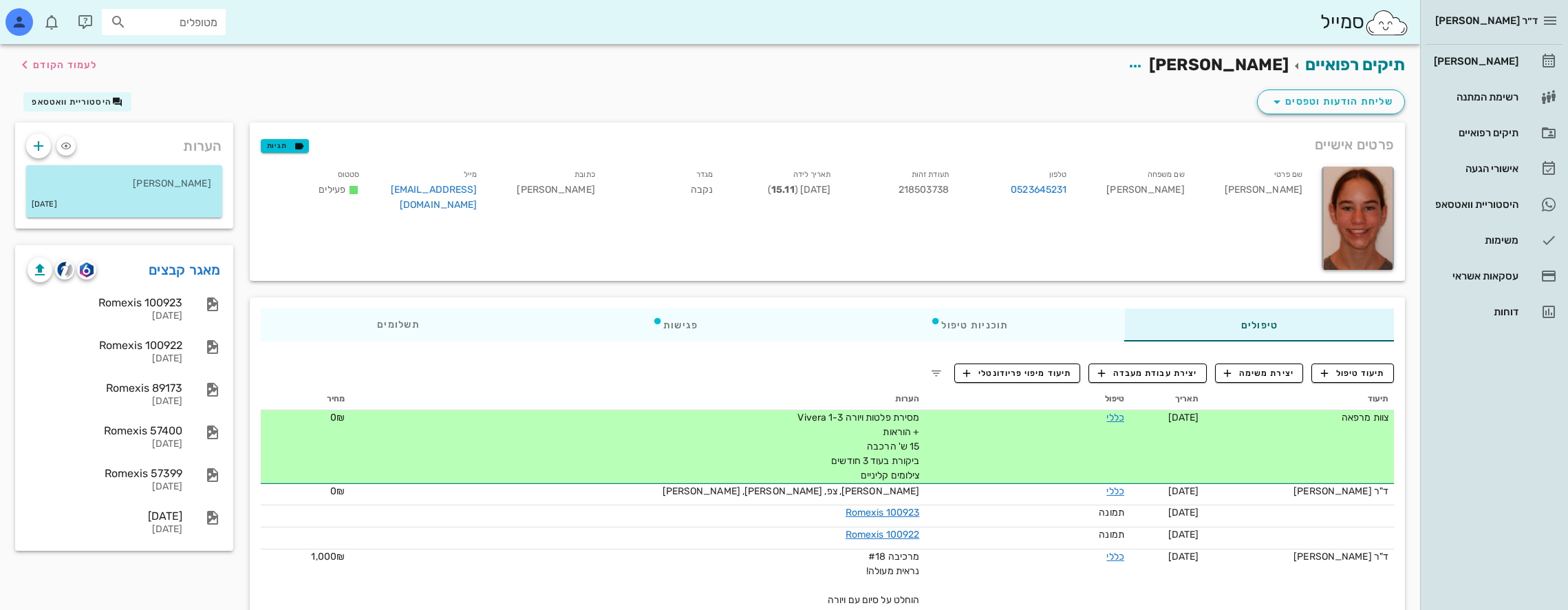
scroll to position [1170, 0]
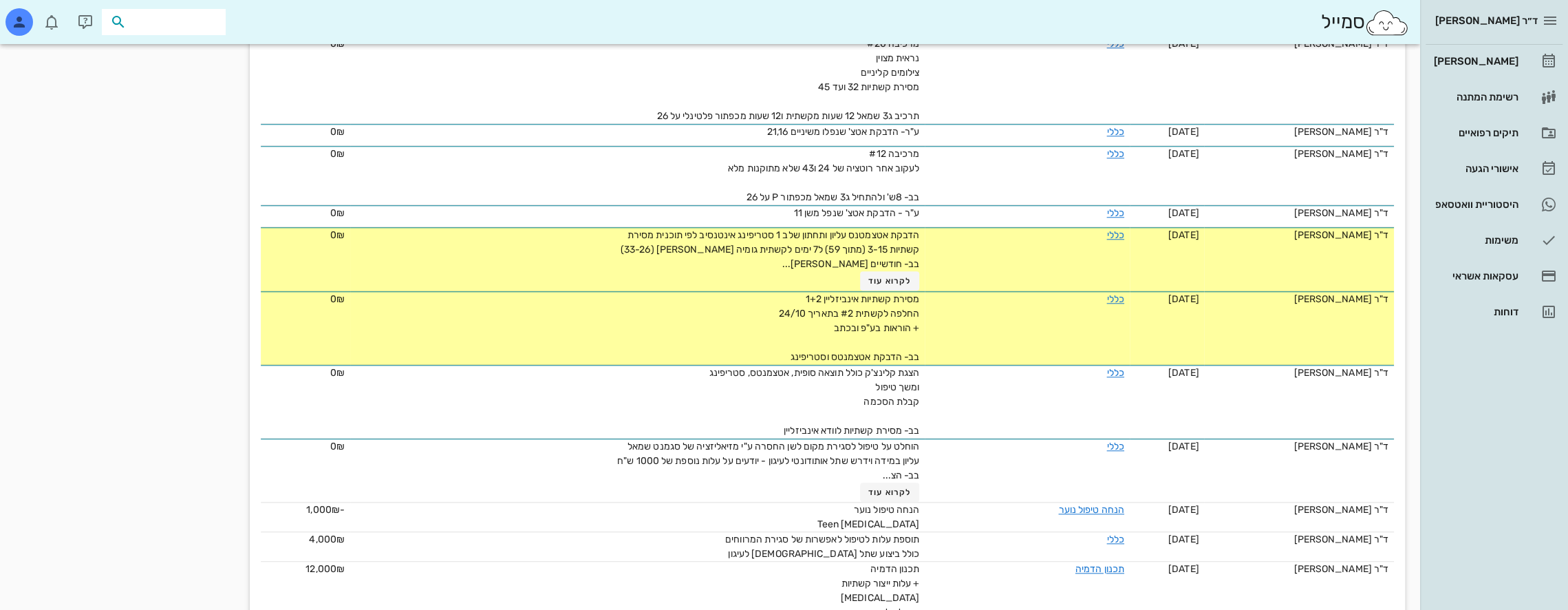
click at [184, 29] on input "text" at bounding box center [173, 22] width 88 height 18
type input "[PERSON_NAME]"
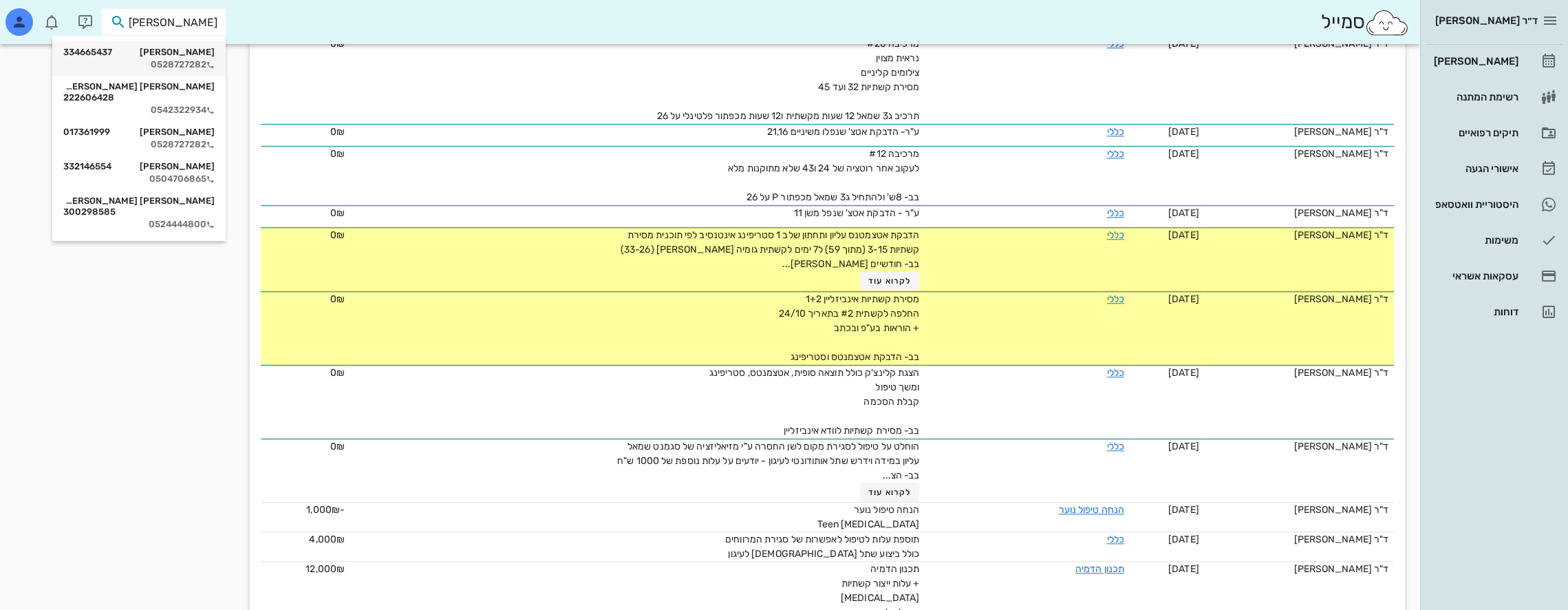
click at [168, 46] on div "[PERSON_NAME] 334665437 0528727282" at bounding box center [138, 58] width 151 height 34
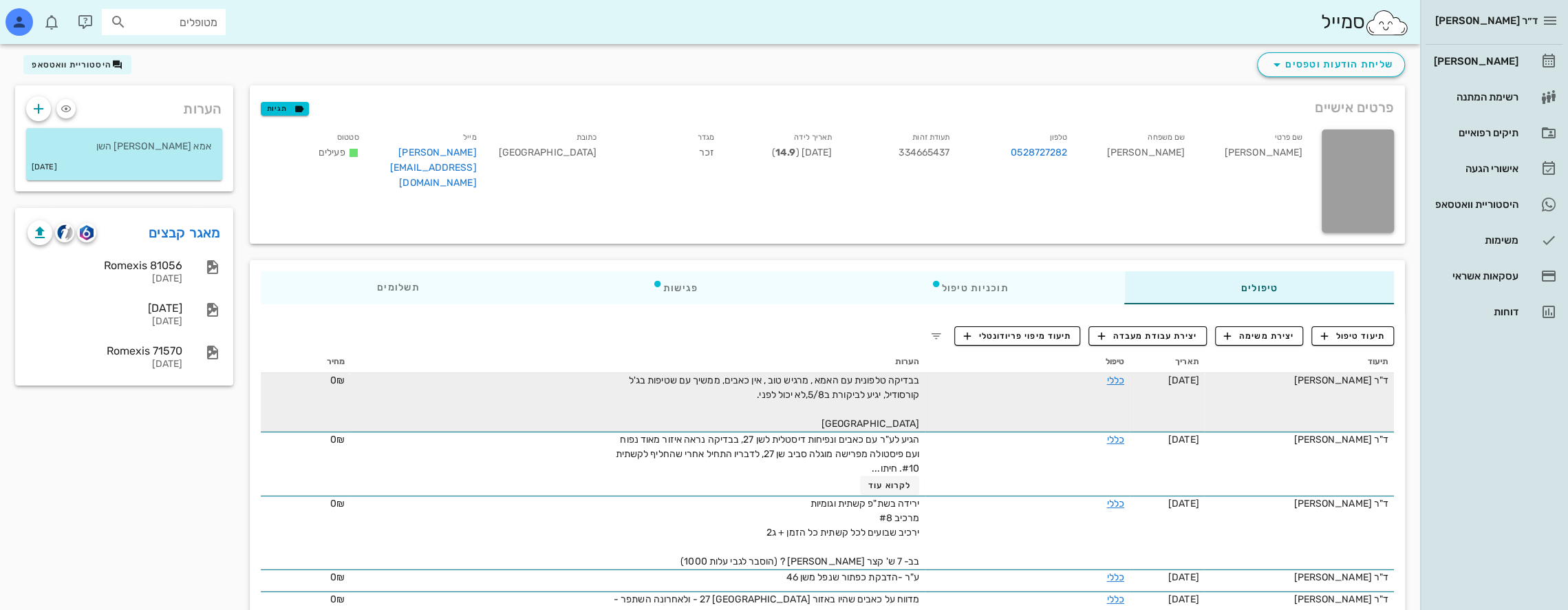
scroll to position [69, 0]
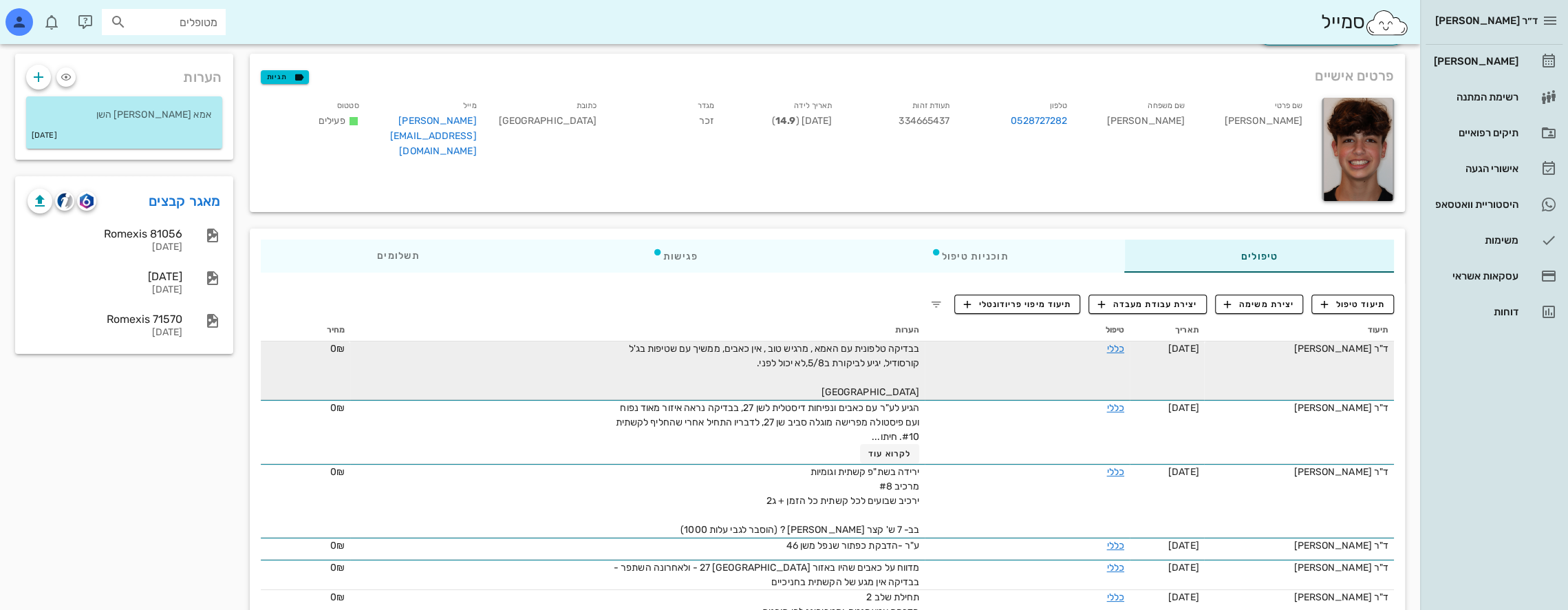
click at [622, 350] on td "בבדיקה טלפונית עם האמא , מרגיש טוב , אין כאבים, ממשיך עם שטיפות בג'ל קורסודיל, …" at bounding box center [637, 370] width 574 height 59
click at [679, 348] on span "בבדיקה טלפונית עם האמא , מרגיש טוב , אין כאבים, ממשיך עם שטיפות בג'ל קורסודיל, …" at bounding box center [773, 370] width 291 height 55
click at [1106, 349] on link "כללי" at bounding box center [1115, 348] width 17 height 12
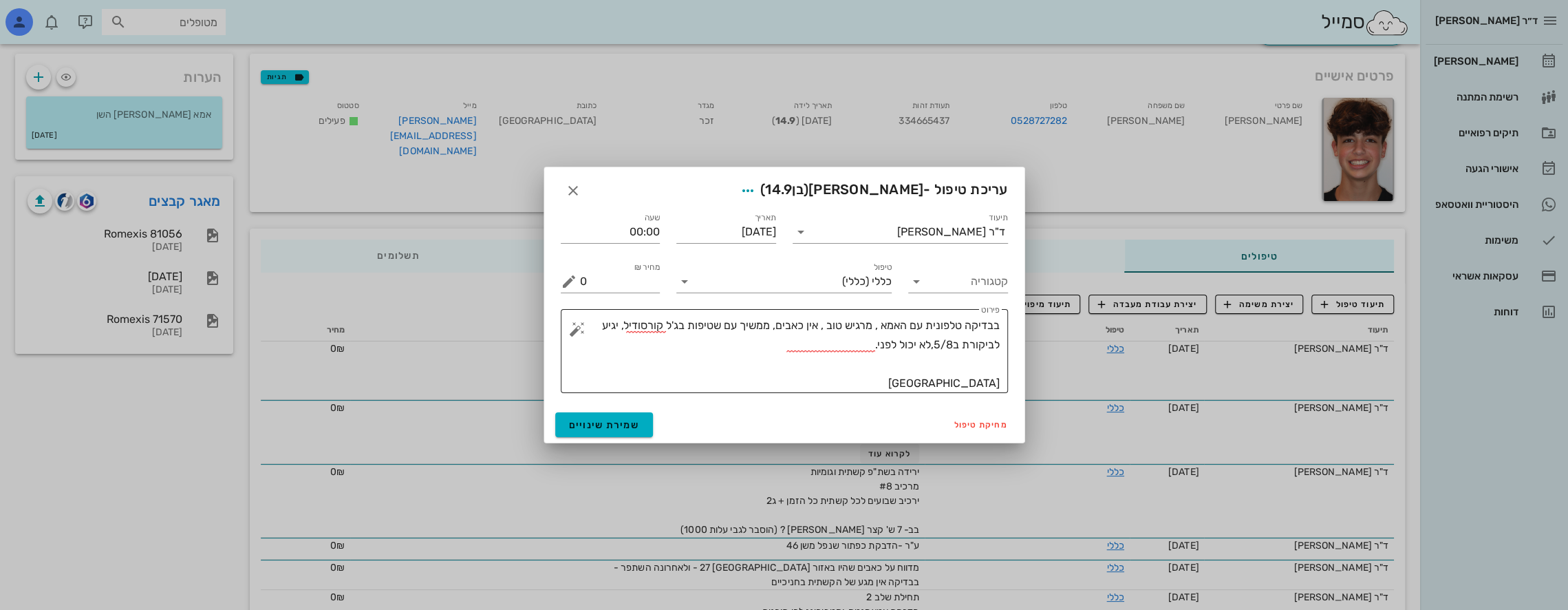
click at [679, 325] on textarea "בבדיקה טלפונית עם האמא , מרגיש טוב , אין כאבים, ממשיך עם שטיפות בג'ל קורסודיל, …" at bounding box center [789, 354] width 420 height 77
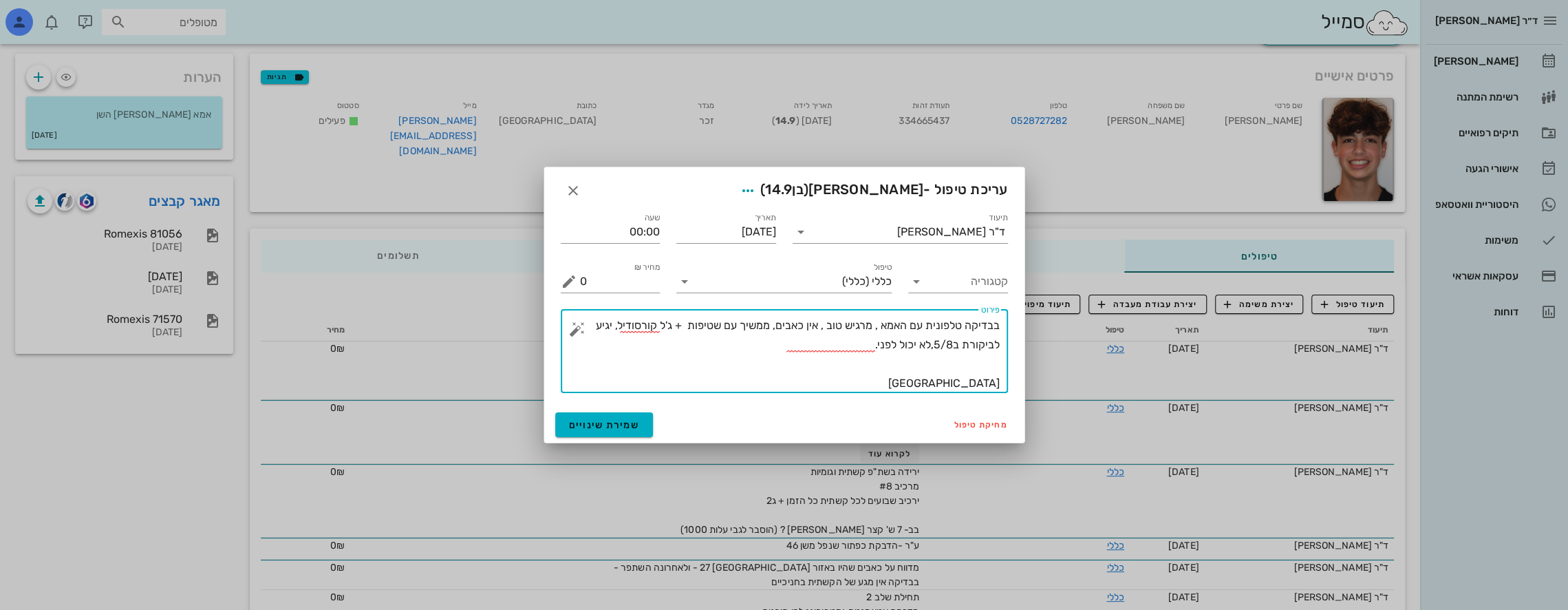
click at [687, 384] on textarea "בבדיקה טלפונית עם האמא , מרגיש טוב , אין כאבים, ממשיך עם שטיפות + ג'ל קורסודיל,…" at bounding box center [789, 354] width 420 height 77
type textarea "בבדיקה טלפונית עם האמא , מרגיש טוב , אין כאבים, ממשיך עם שטיפות + ג'ל קורסודיל,…"
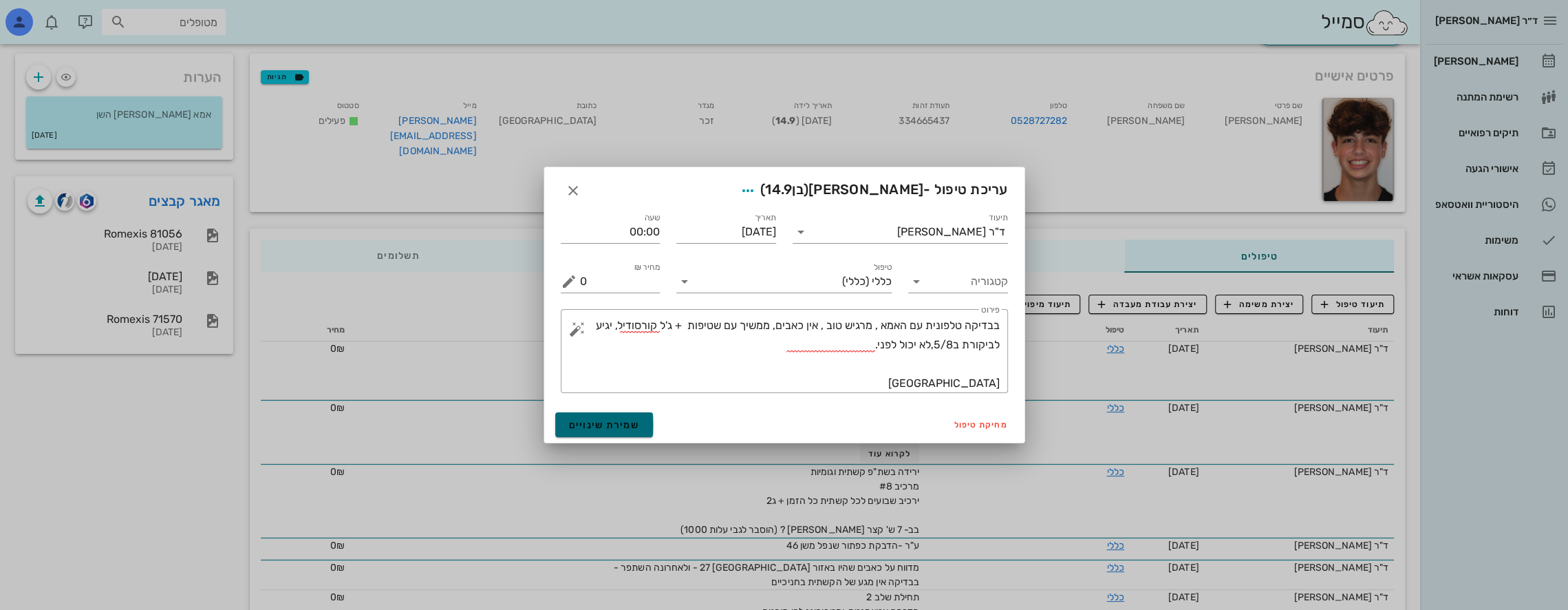
click at [616, 418] on button "שמירת שינויים" at bounding box center [604, 424] width 98 height 25
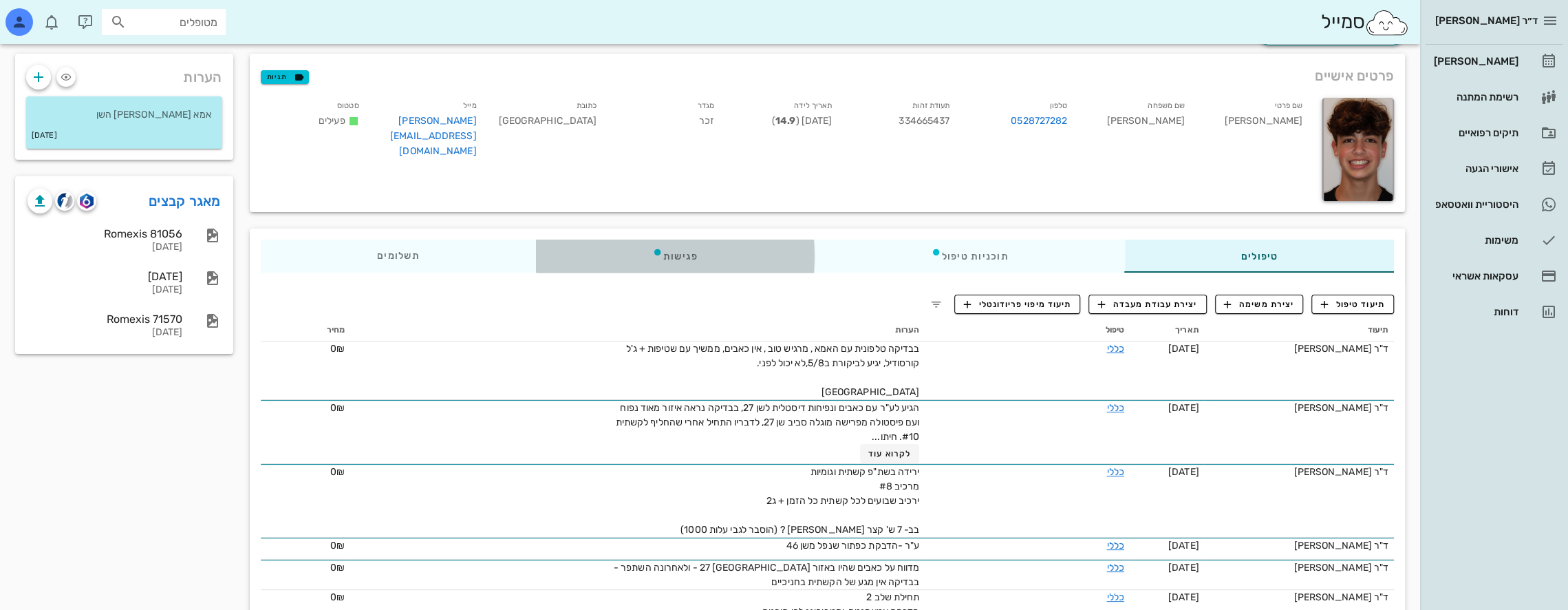
click at [685, 251] on div "פגישות" at bounding box center [674, 256] width 278 height 33
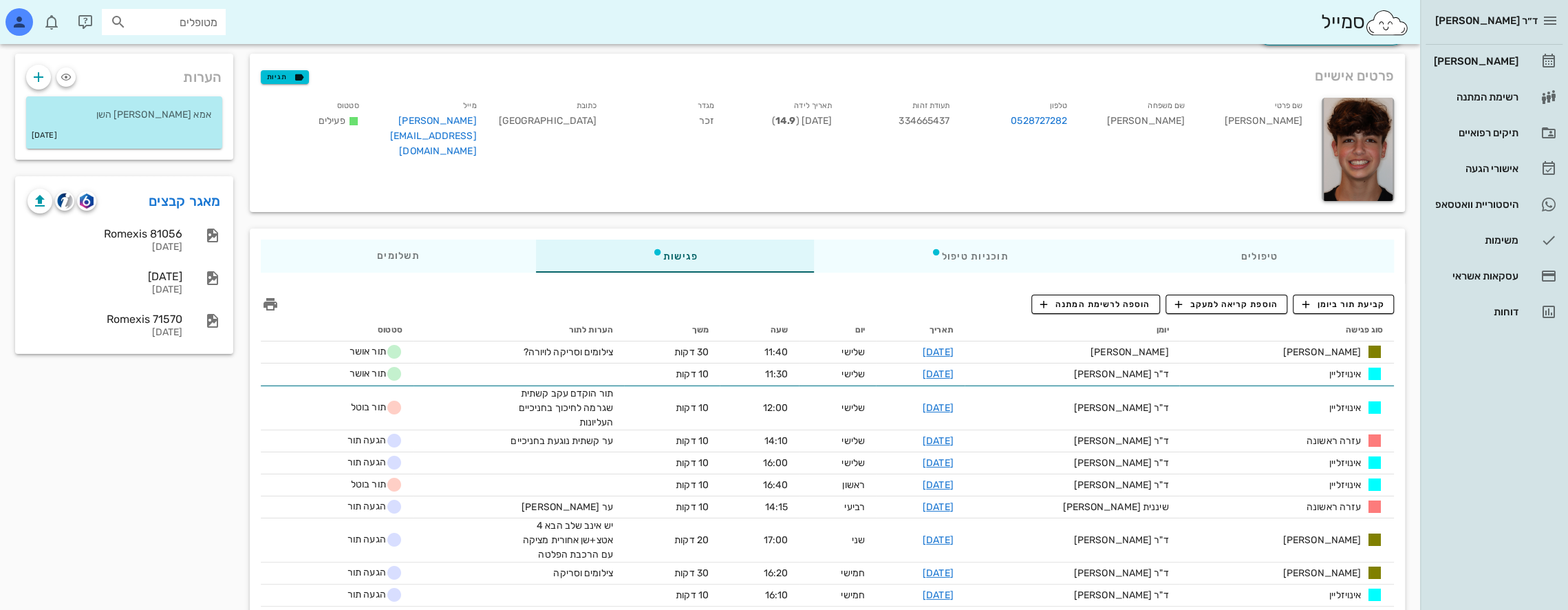
click at [214, 19] on input "מטופלים" at bounding box center [173, 22] width 88 height 18
type input "[PERSON_NAME] א"
click at [197, 70] on div "0546777040" at bounding box center [138, 76] width 151 height 11
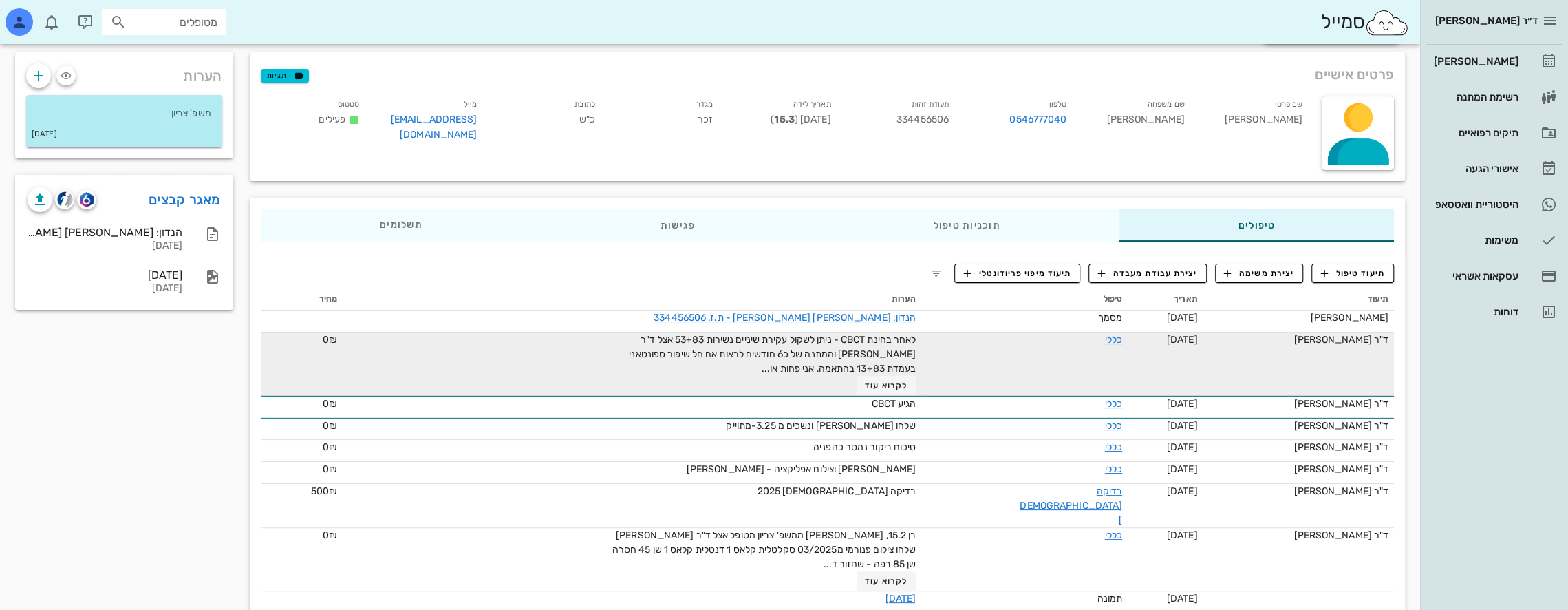
scroll to position [106, 0]
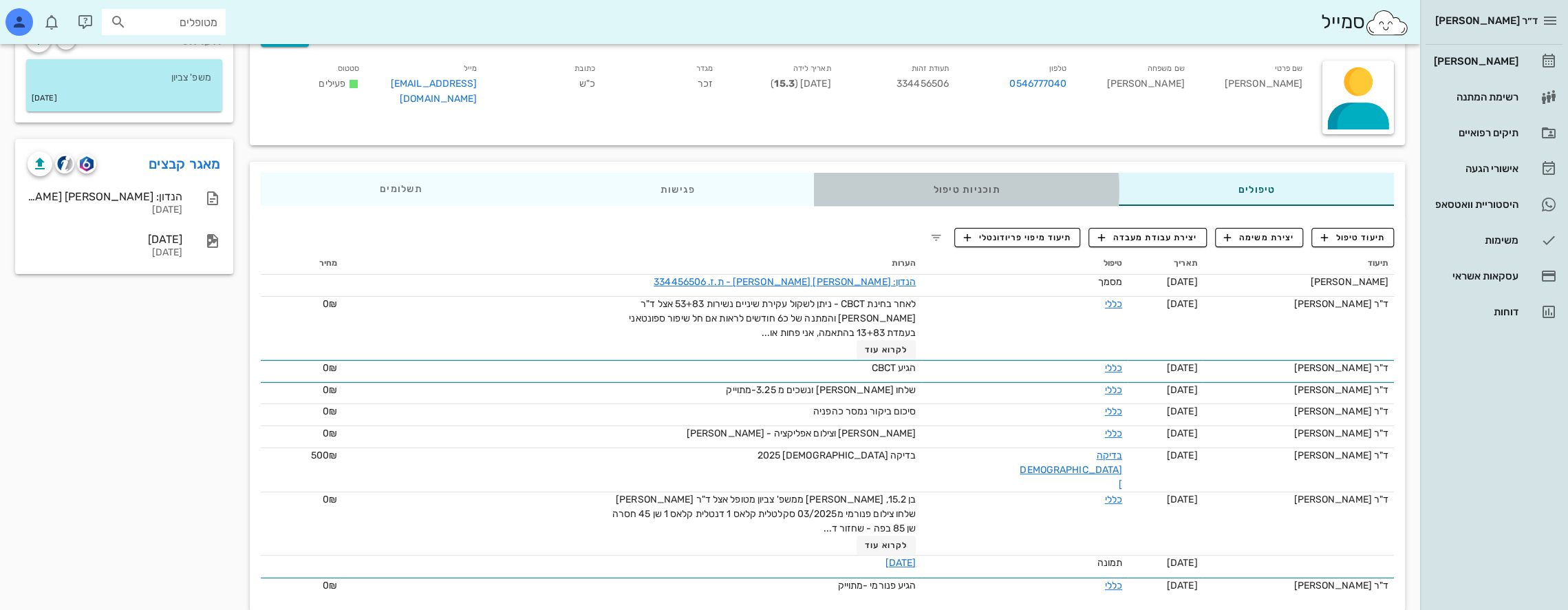
click at [954, 189] on div "תוכניות טיפול" at bounding box center [965, 189] width 304 height 33
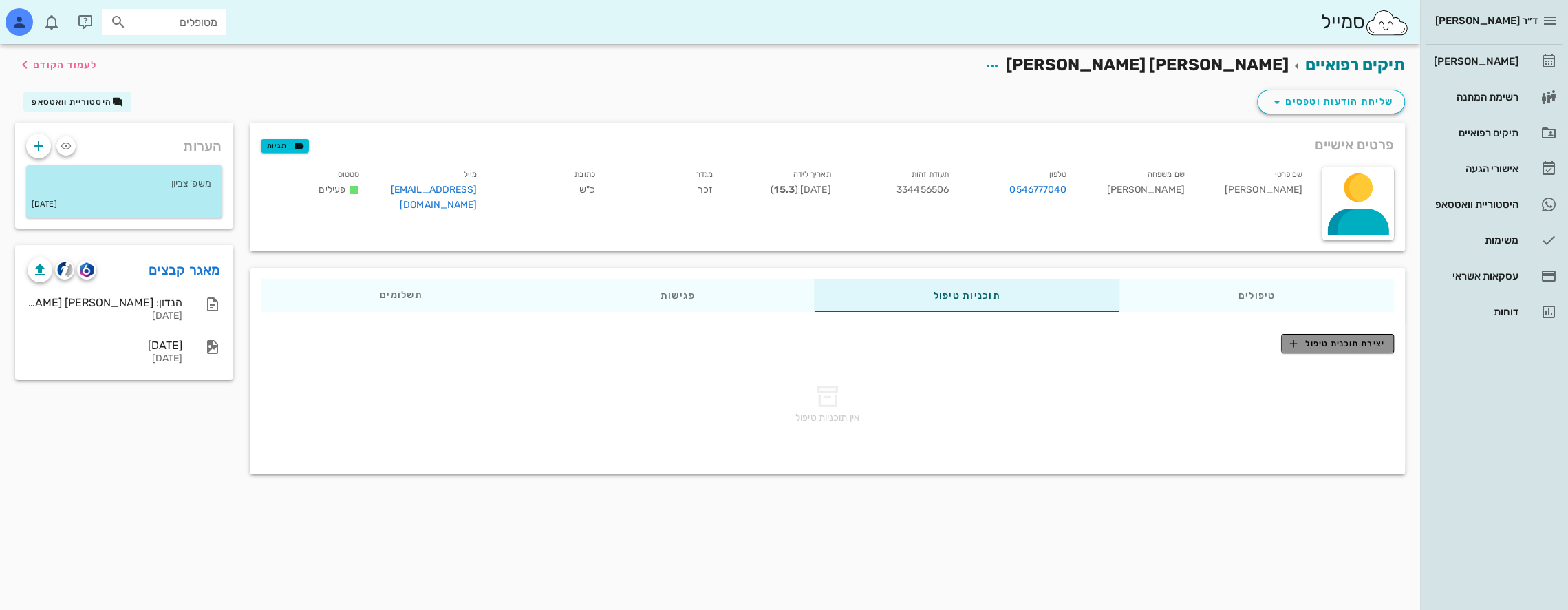
click at [1330, 343] on span "יצירת תוכנית טיפול" at bounding box center [1336, 343] width 94 height 13
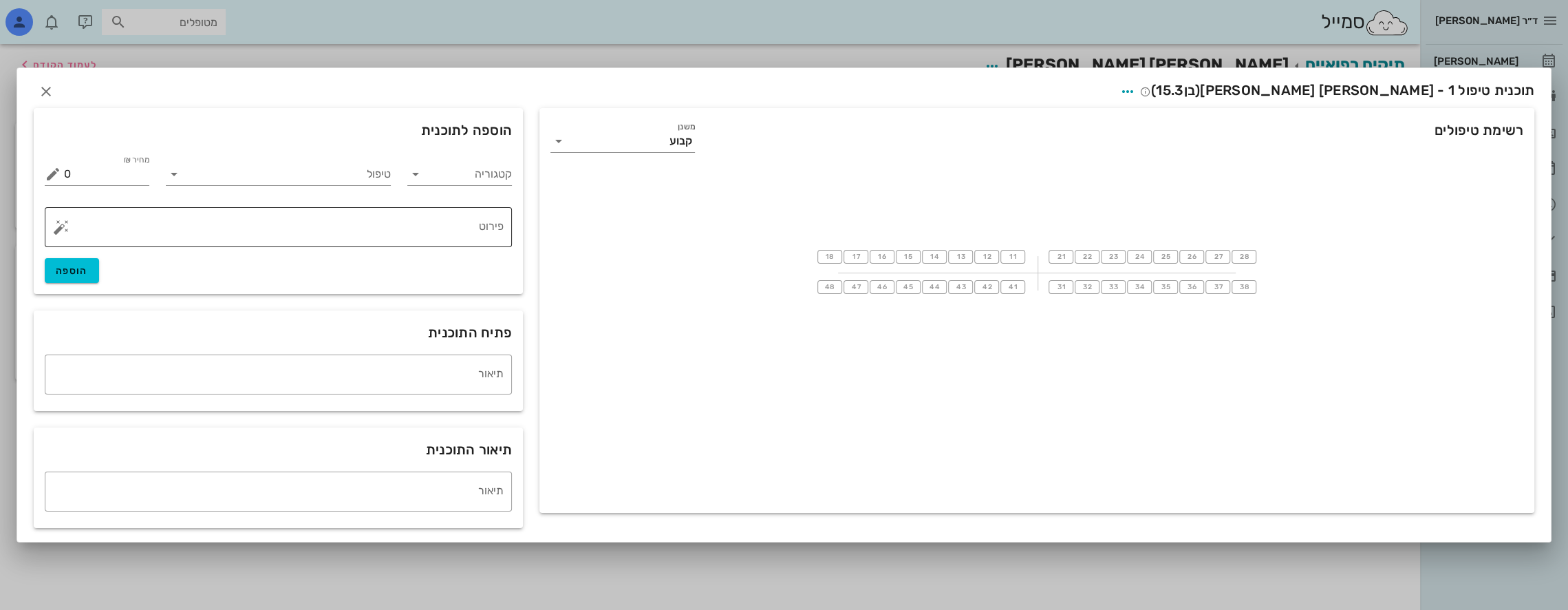
click at [437, 235] on textarea "פירוט" at bounding box center [284, 231] width 440 height 33
type textarea "טא4"
click at [293, 171] on input "טיפול" at bounding box center [288, 174] width 206 height 22
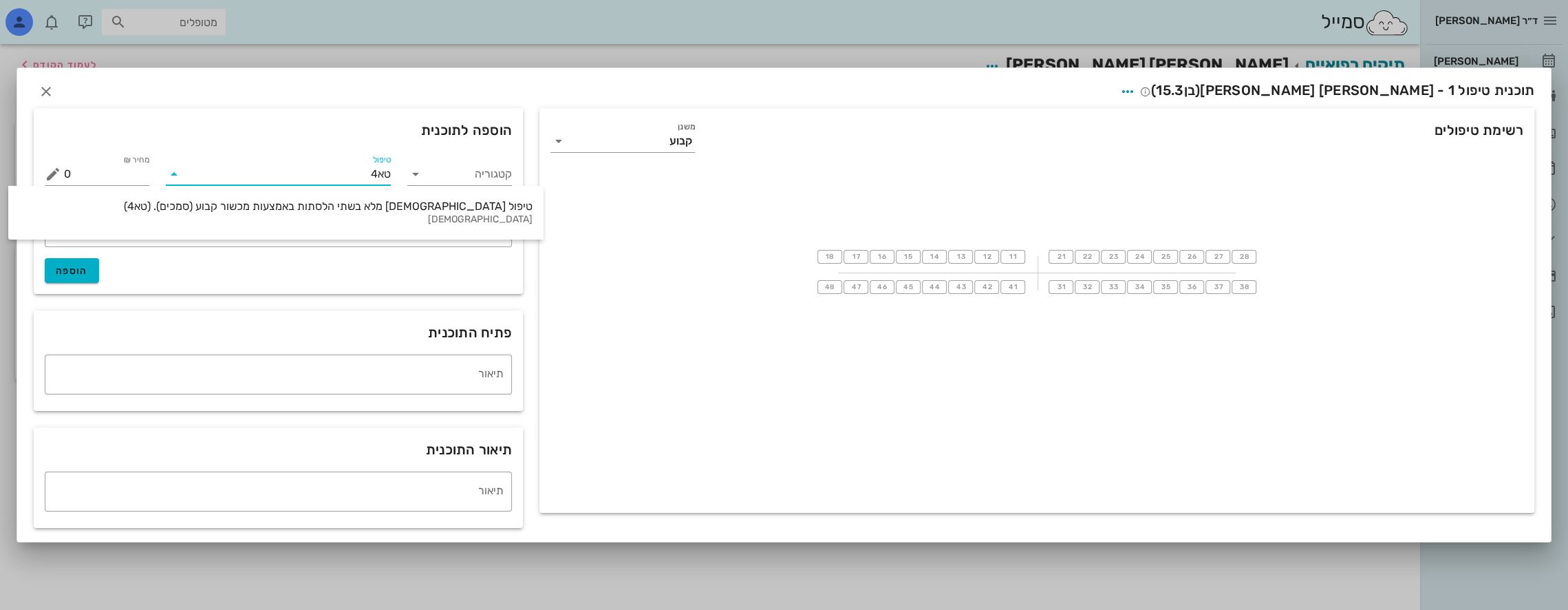
type input "טא4"
click at [81, 271] on span "הוספה" at bounding box center [71, 271] width 32 height 12
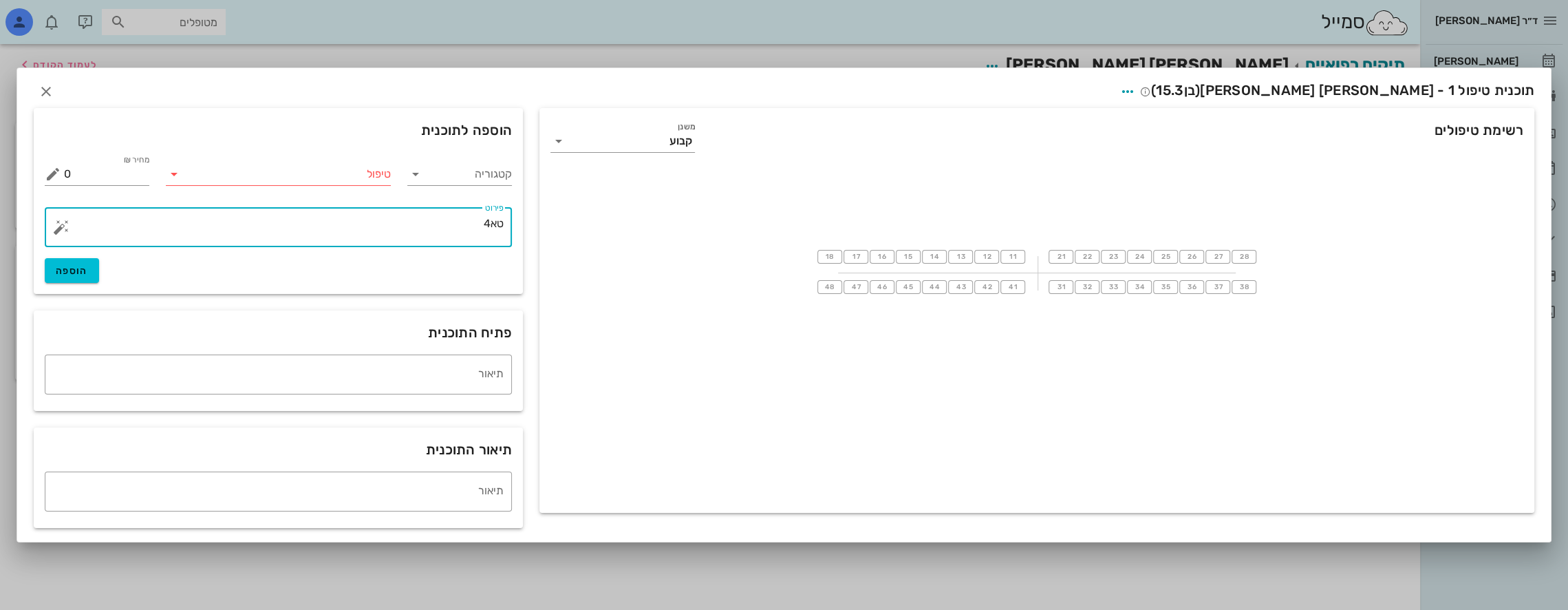
drag, startPoint x: 504, startPoint y: 229, endPoint x: 663, endPoint y: 225, distance: 159.1
click at [663, 225] on div "רשימת טיפולים משנן קבוע 18 17 16 15 14 13 12 11 21 22 23 24 25 26 27 28 48 47 4…" at bounding box center [784, 320] width 1517 height 434
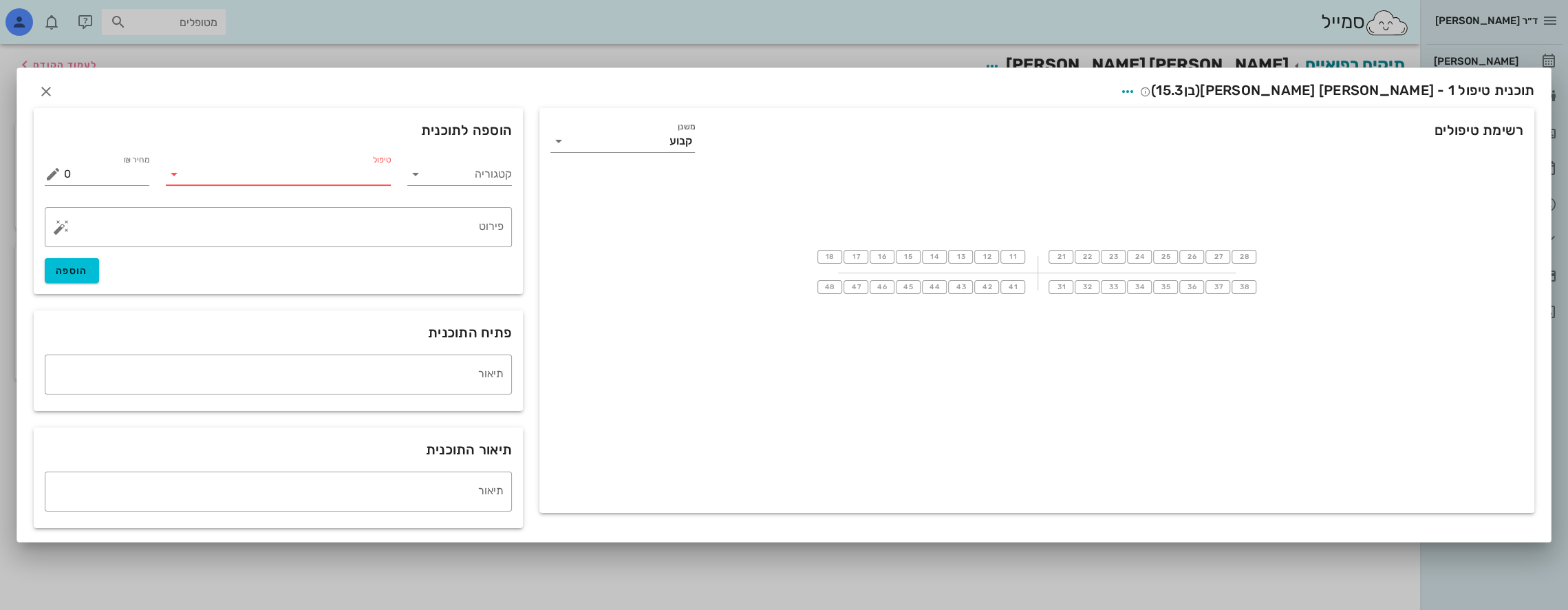
click at [359, 177] on input "טיפול" at bounding box center [288, 174] width 206 height 22
type input "טא4"
click at [73, 271] on span "הוספה" at bounding box center [71, 271] width 32 height 12
click at [349, 179] on input "טיפול" at bounding box center [288, 174] width 206 height 22
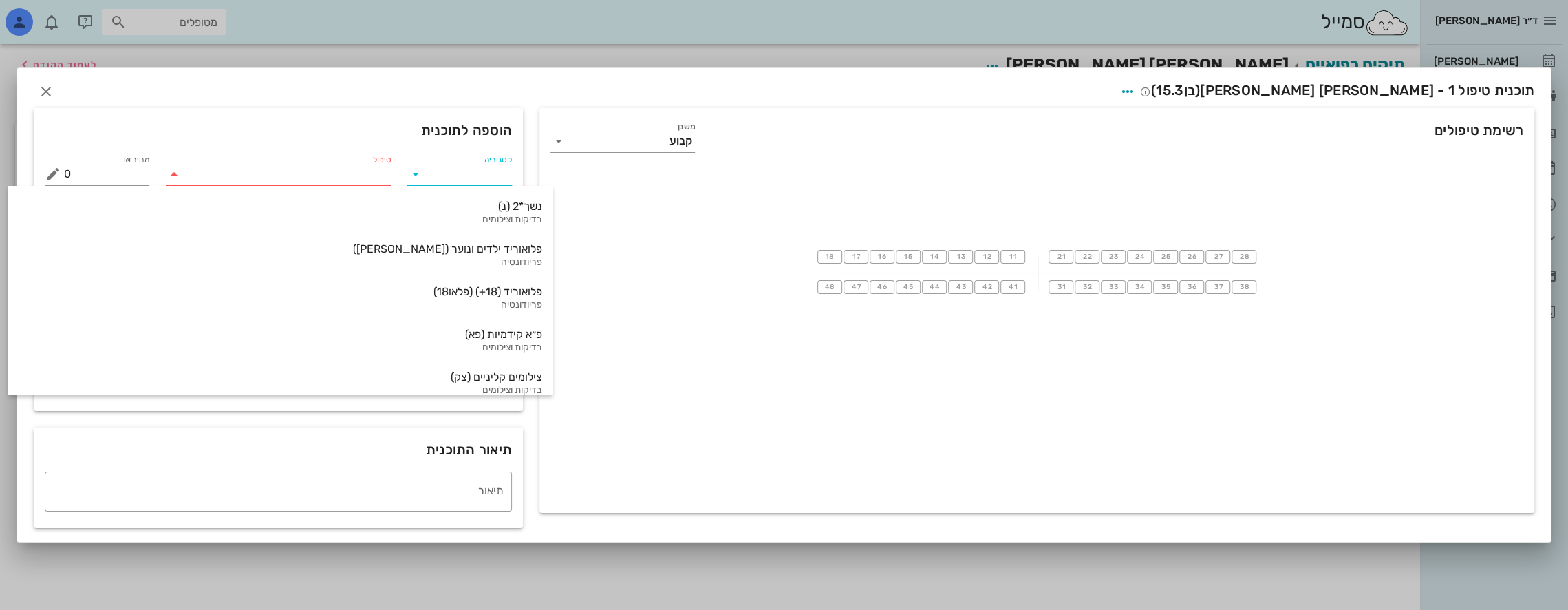
click at [455, 178] on input "קטגוריה" at bounding box center [470, 174] width 82 height 22
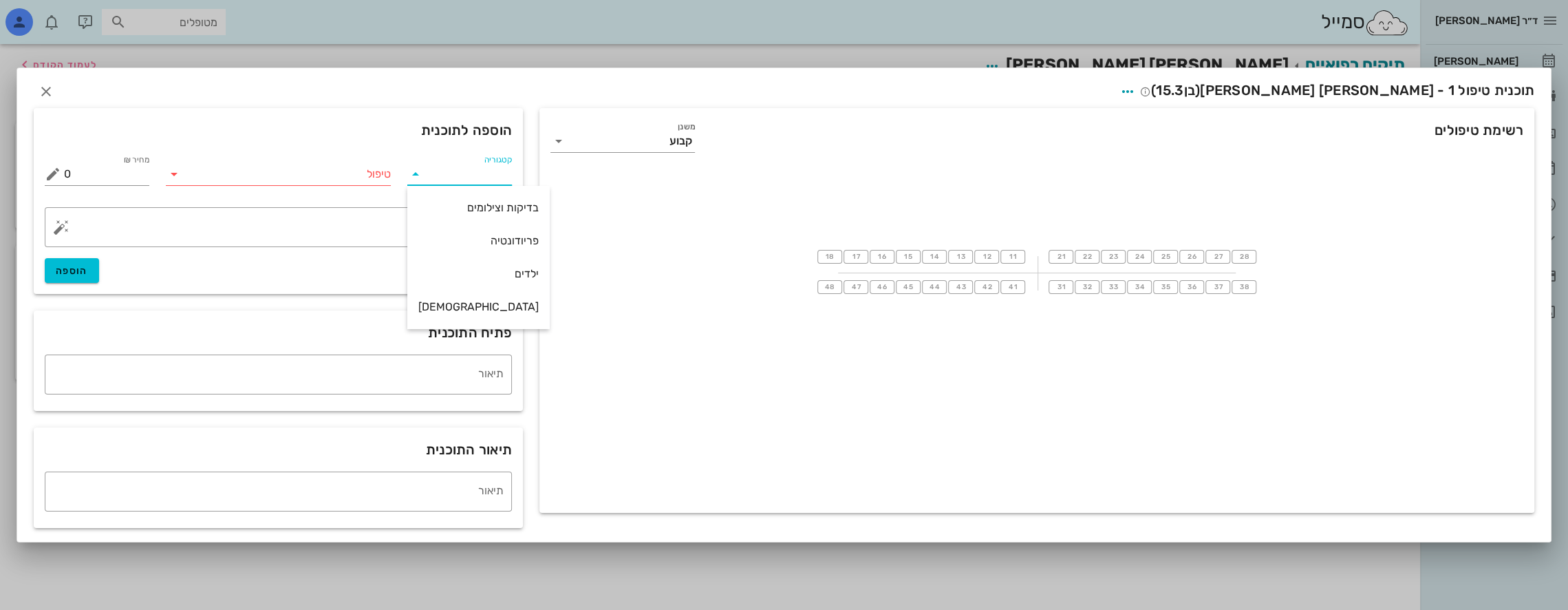
click at [468, 315] on div "[DEMOGRAPHIC_DATA]" at bounding box center [478, 306] width 120 height 29
type input "[DEMOGRAPHIC_DATA]"
click at [357, 175] on input "טיפול" at bounding box center [288, 174] width 206 height 22
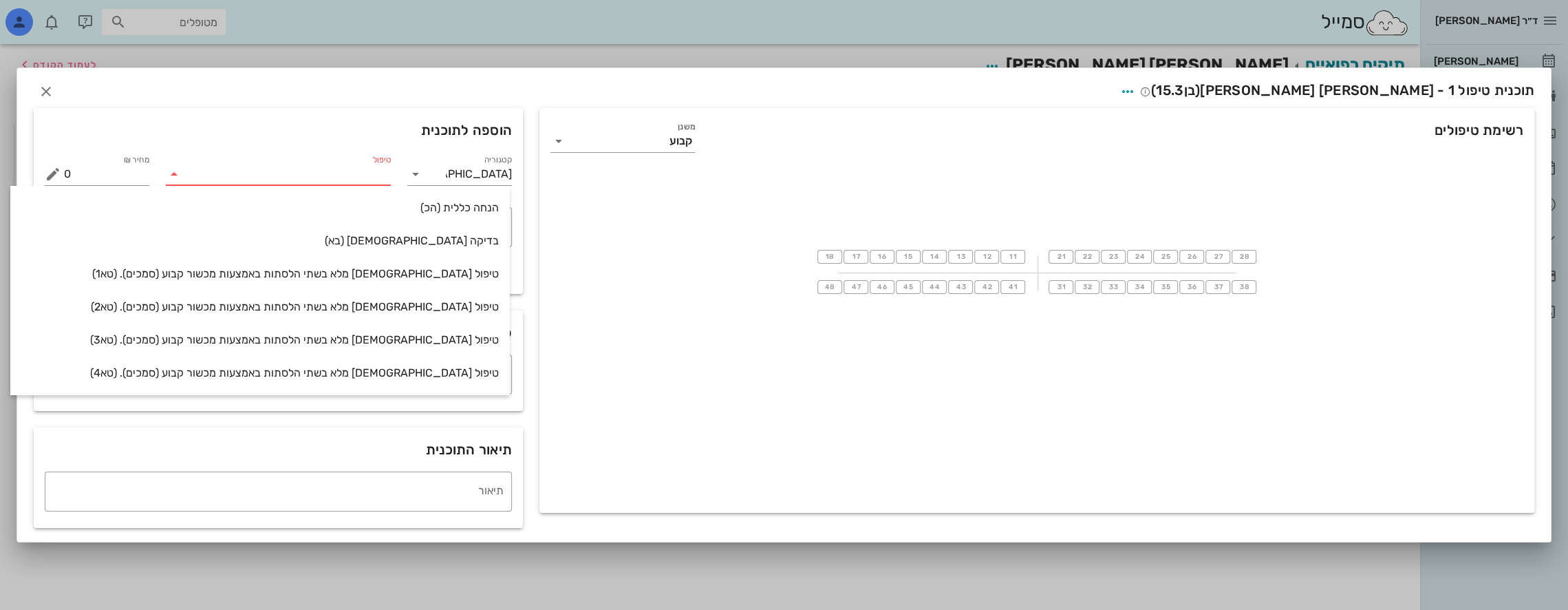
type input "א"
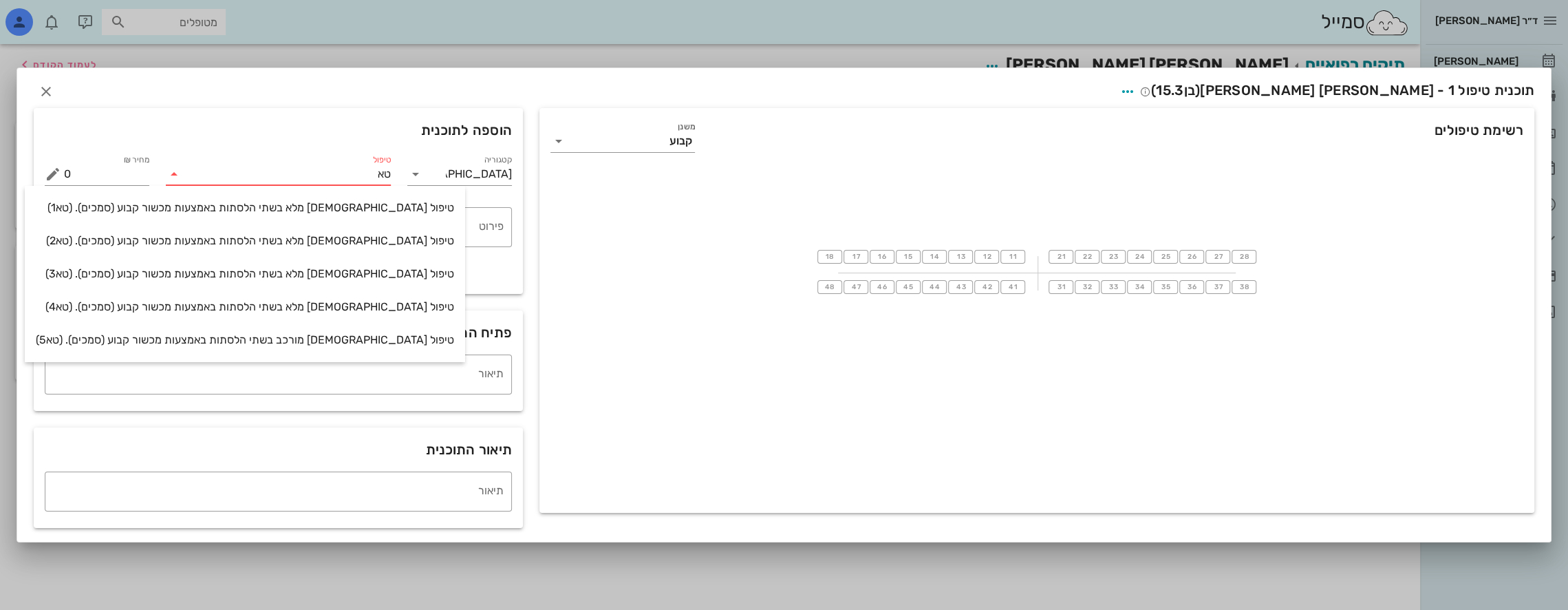
type input "טא4"
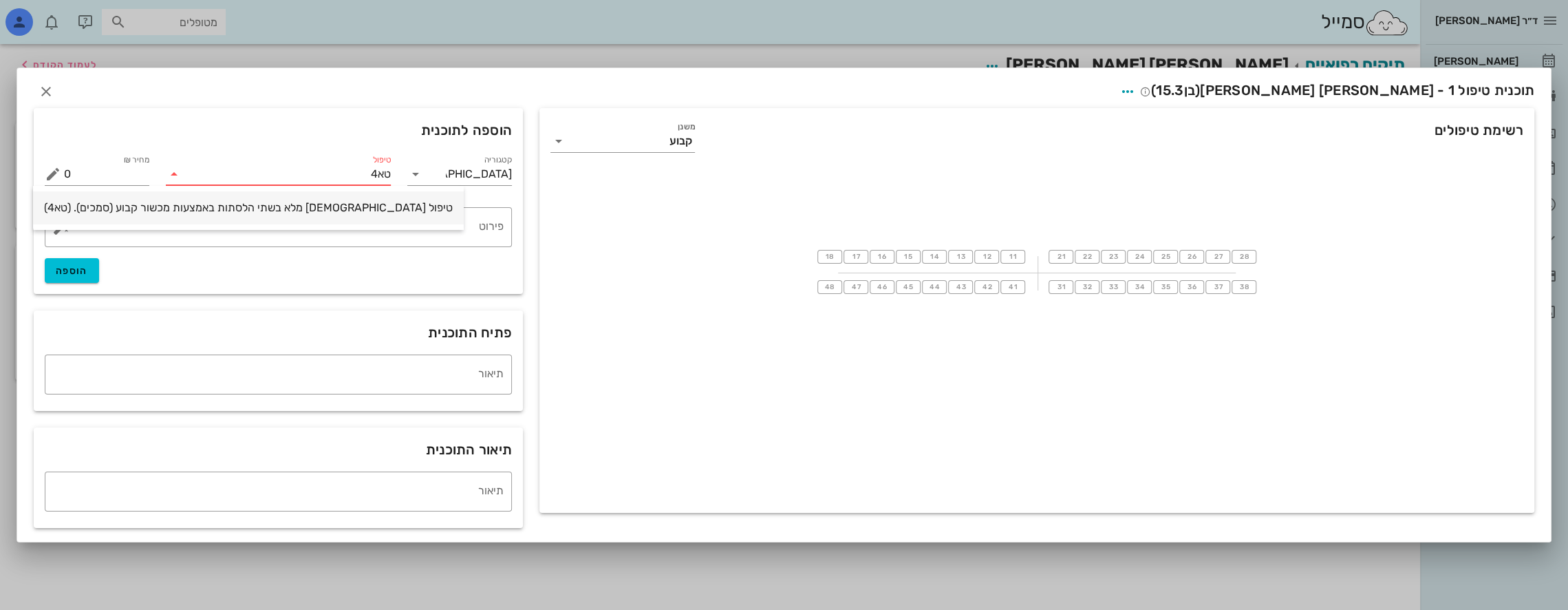
click at [161, 211] on div "טיפול [DEMOGRAPHIC_DATA] מלא בשתי הלסתות באמצעות מכשור קבוע (סמכים). (טא4)" at bounding box center [248, 207] width 409 height 13
type input "22000"
type textarea "ההצעה כוללת את כל הצילומים והסריקות הדיגיטליות המבוצעים במרפאה במהלך הטיפול,את …"
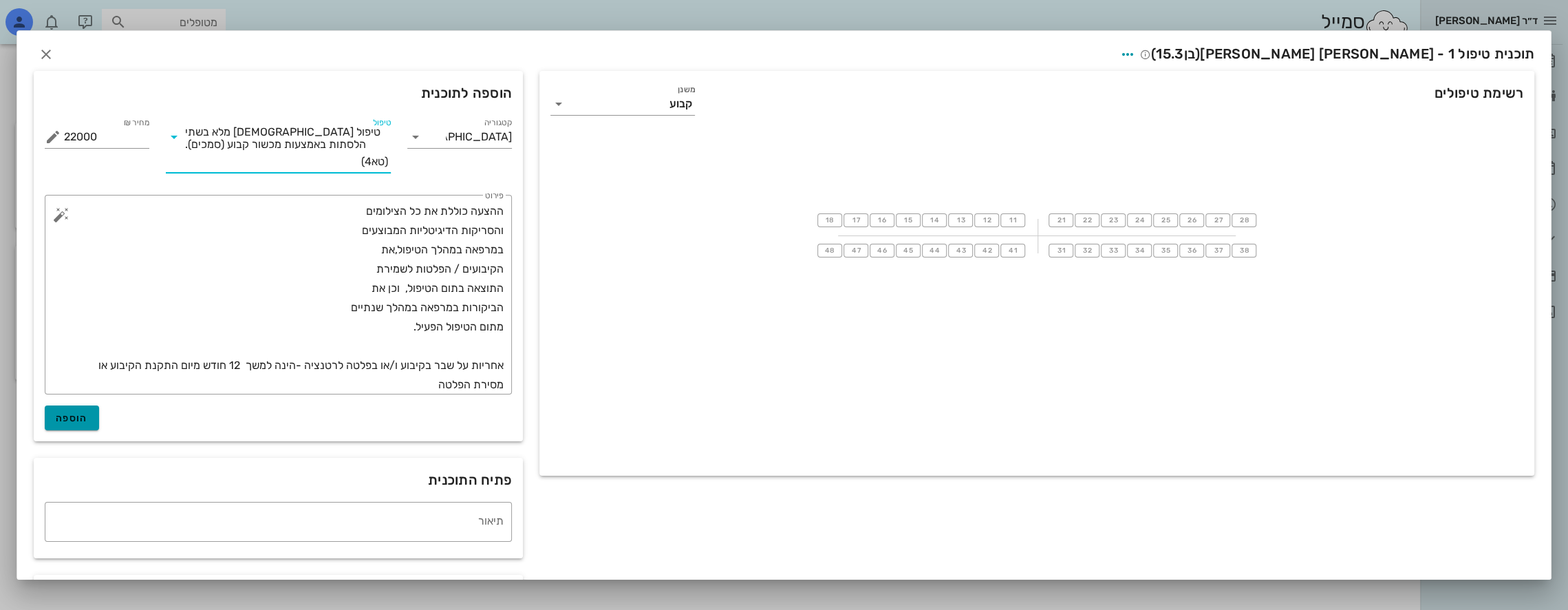
click at [81, 415] on span "הוספה" at bounding box center [71, 418] width 32 height 12
type input "0"
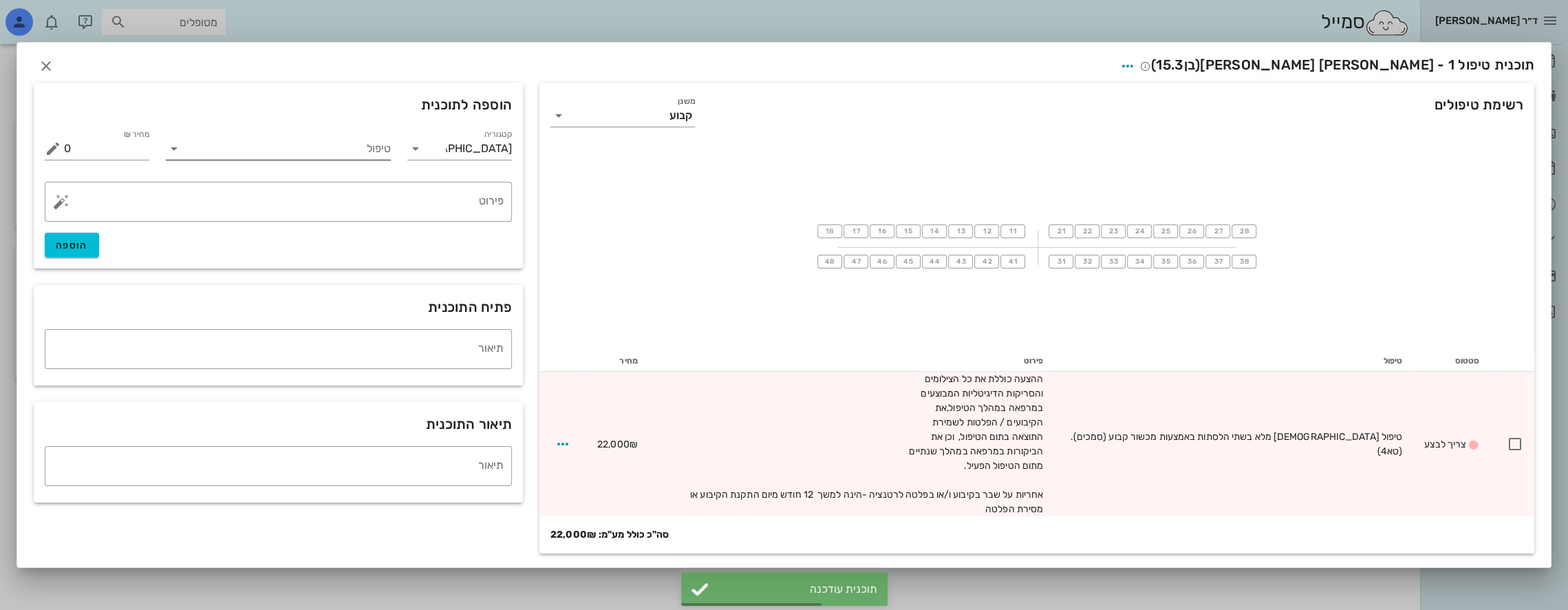
click at [378, 154] on input "טיפול" at bounding box center [288, 149] width 206 height 22
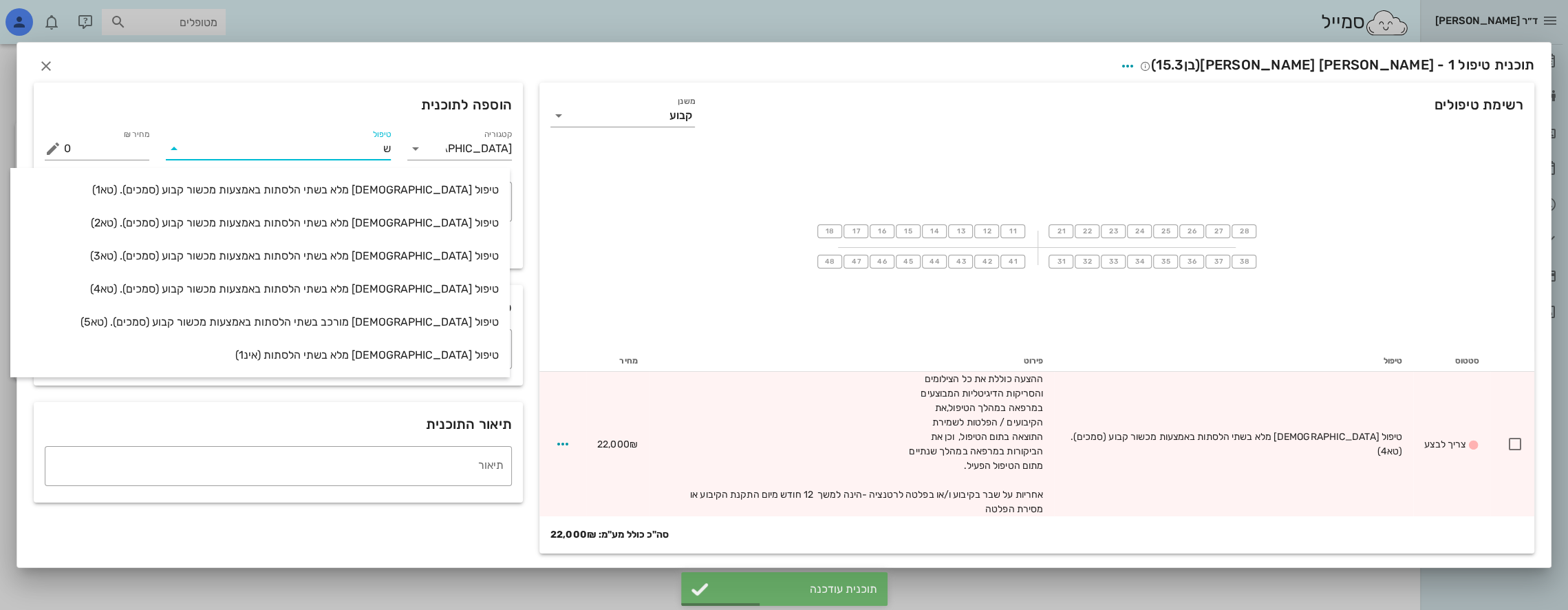
type input "שכ"
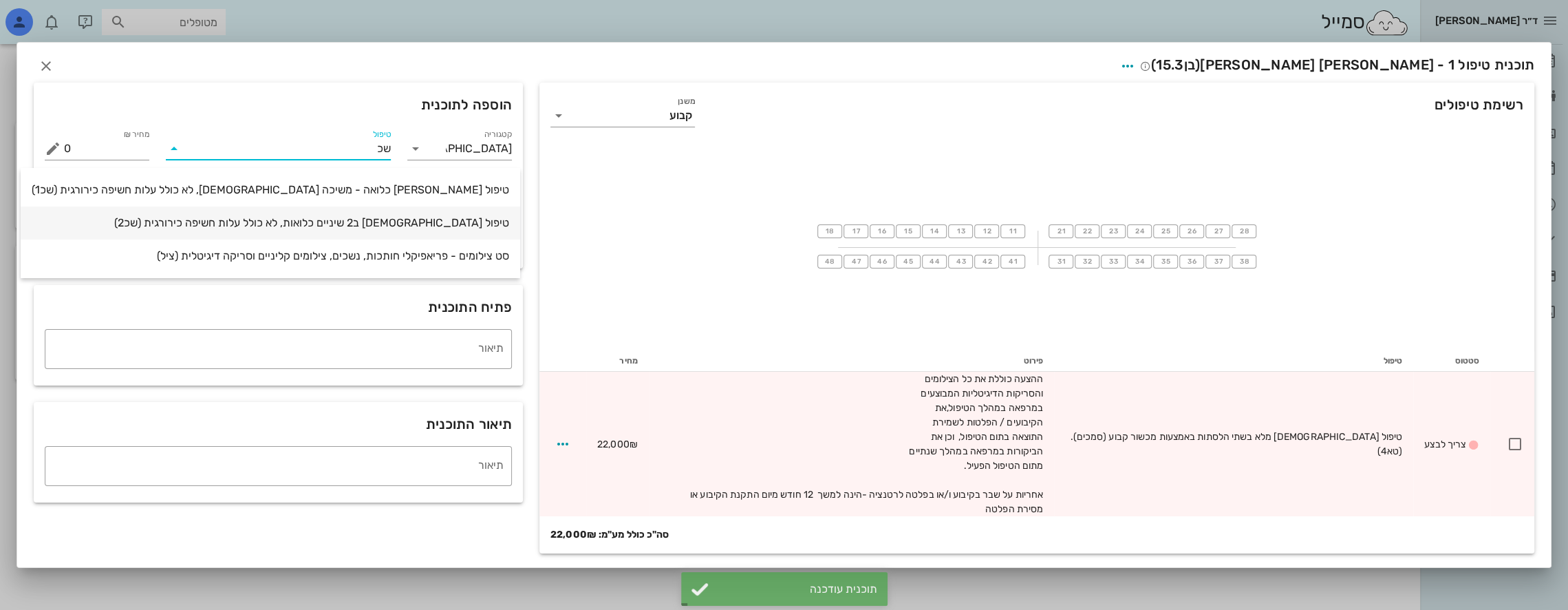
click at [327, 220] on div "טיפול [DEMOGRAPHIC_DATA] ב2 שיניים כלואות, לא כולל עלות חשיפה כירורגית (שכ2)" at bounding box center [270, 222] width 478 height 13
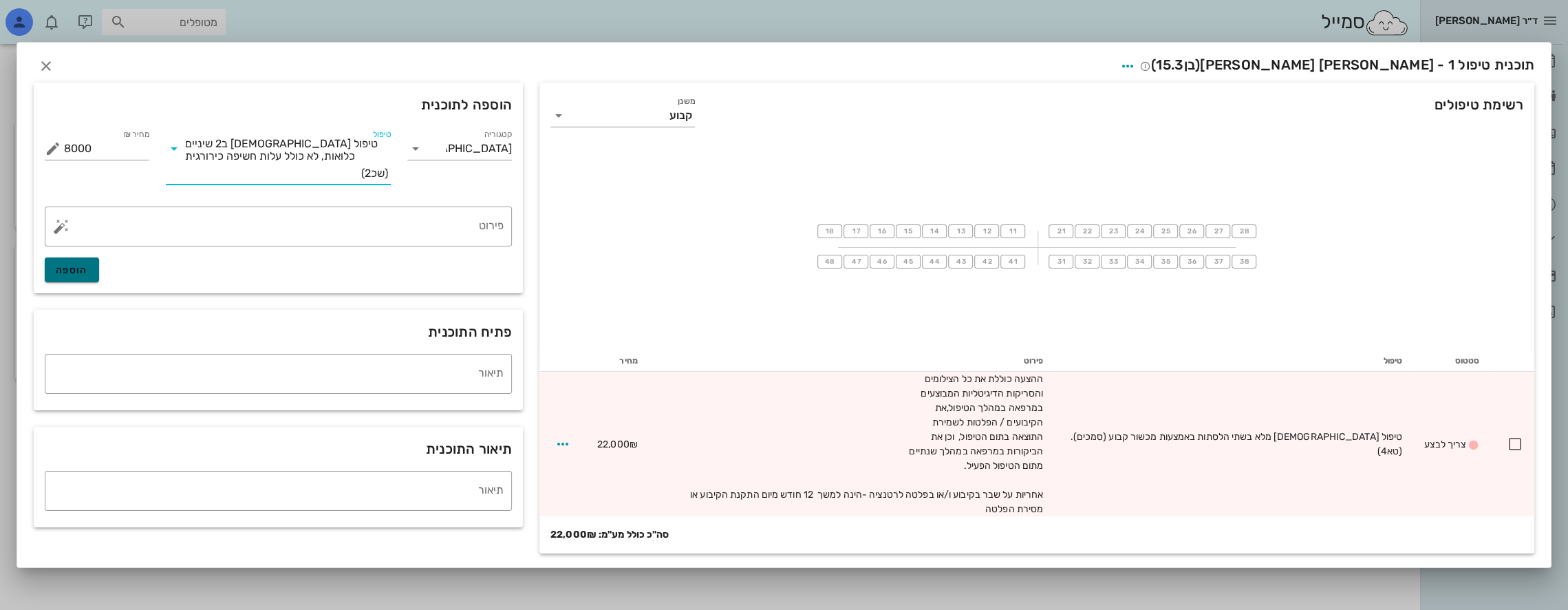
click at [61, 282] on button "הוספה" at bounding box center [72, 269] width 55 height 25
type input "0"
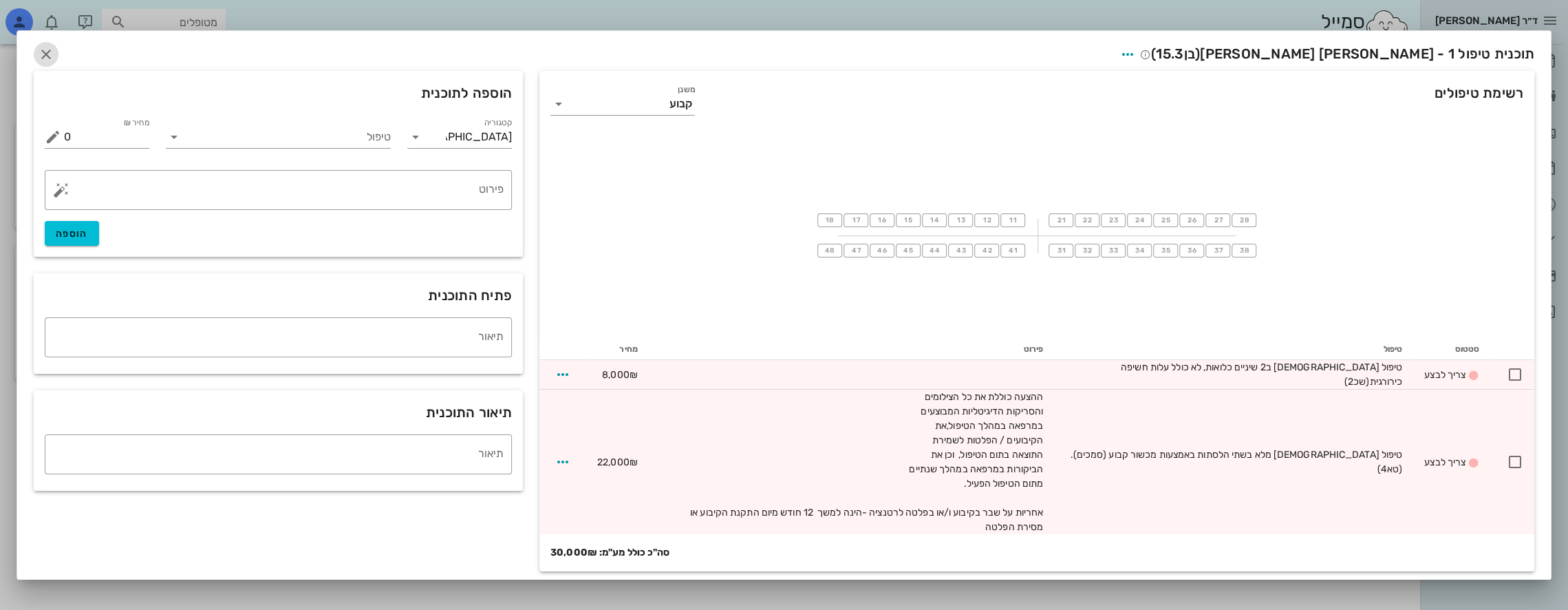
click at [46, 63] on icon "button" at bounding box center [46, 54] width 17 height 17
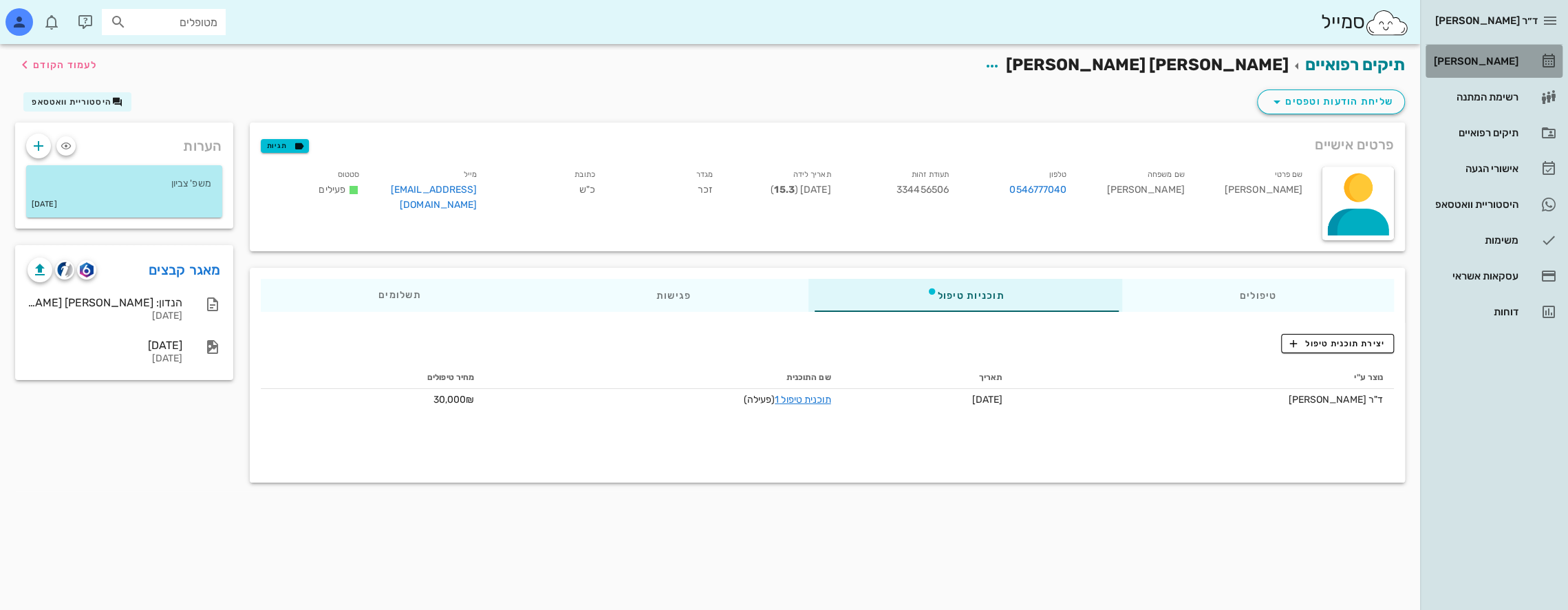
click at [1486, 59] on div "[PERSON_NAME]" at bounding box center [1474, 61] width 87 height 11
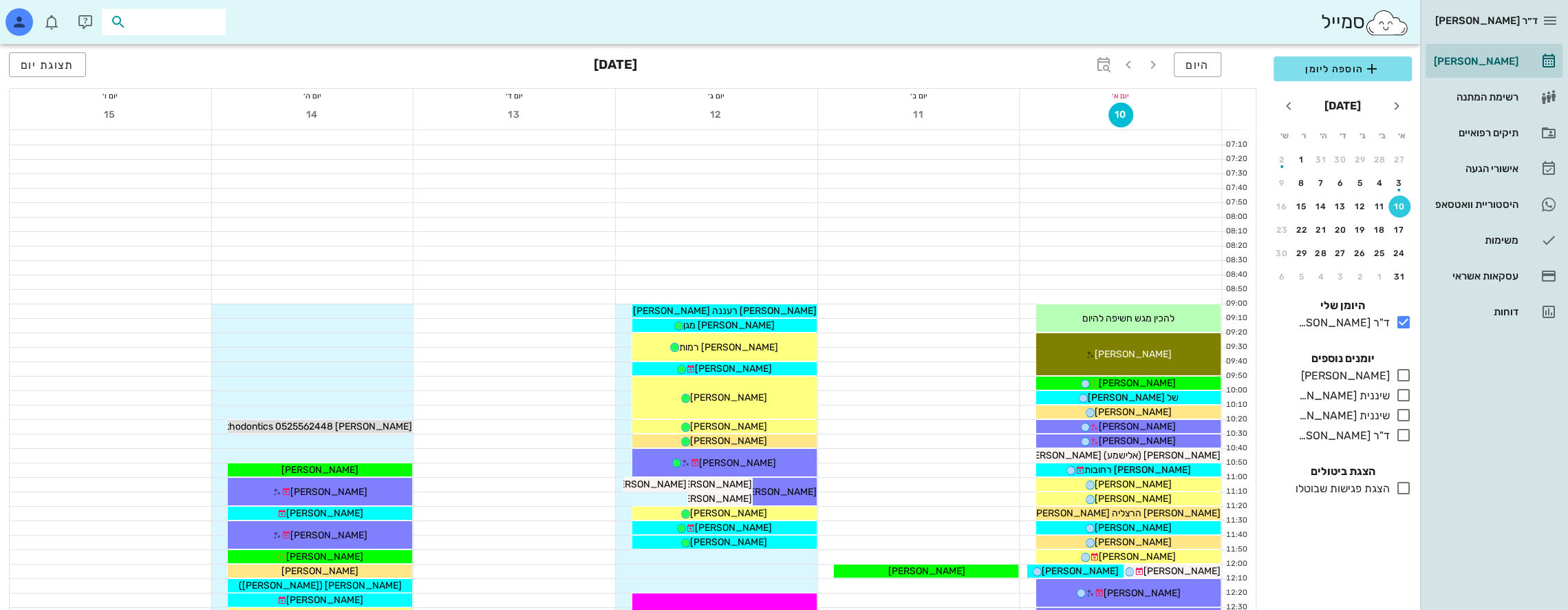
click at [184, 25] on input "text" at bounding box center [173, 22] width 88 height 18
type input "[PERSON_NAME] אל"
click at [194, 47] on div "[PERSON_NAME] 21964842" at bounding box center [138, 52] width 151 height 11
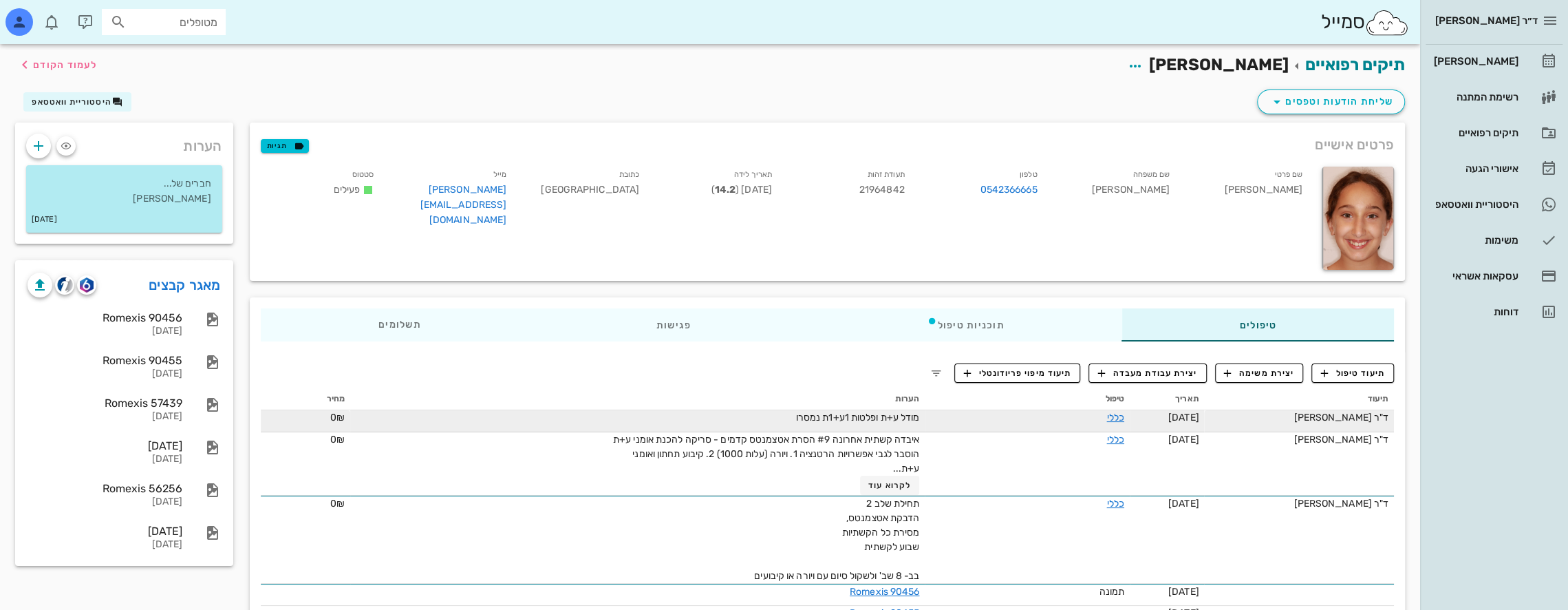
drag, startPoint x: 848, startPoint y: 443, endPoint x: 848, endPoint y: 425, distance: 18.0
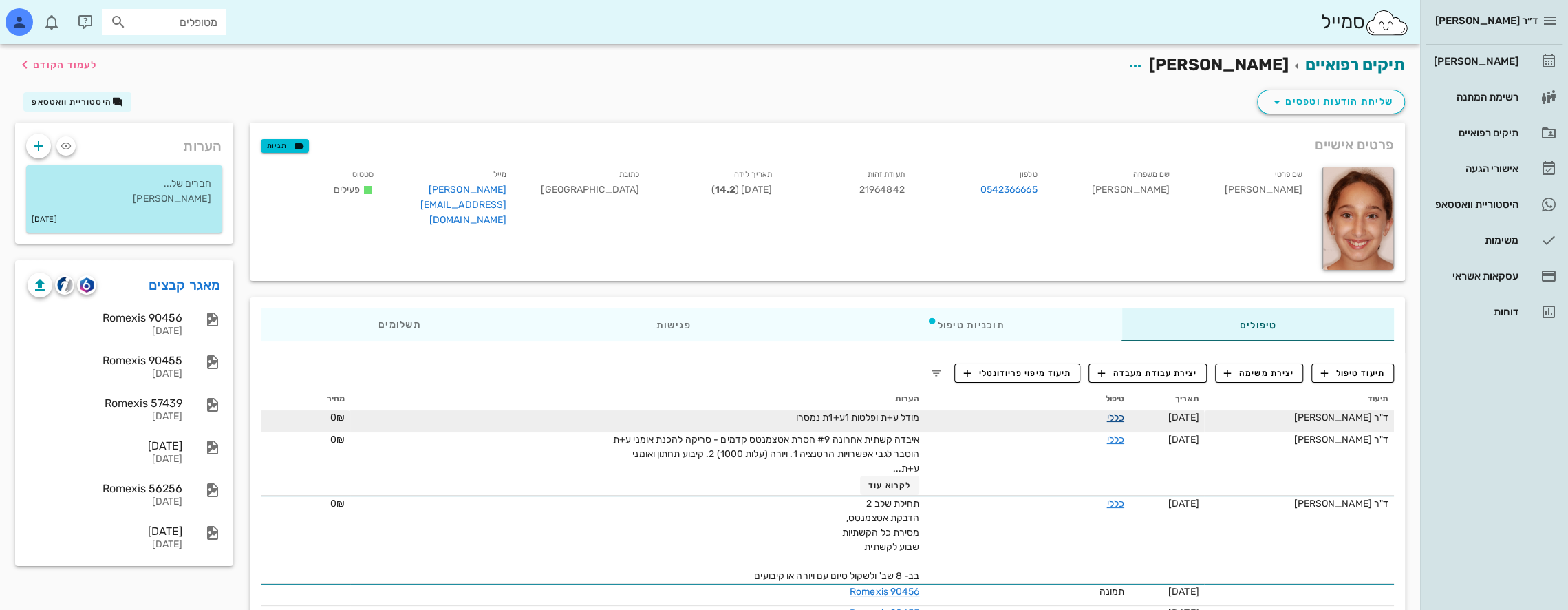
click at [1106, 415] on link "כללי" at bounding box center [1115, 417] width 17 height 12
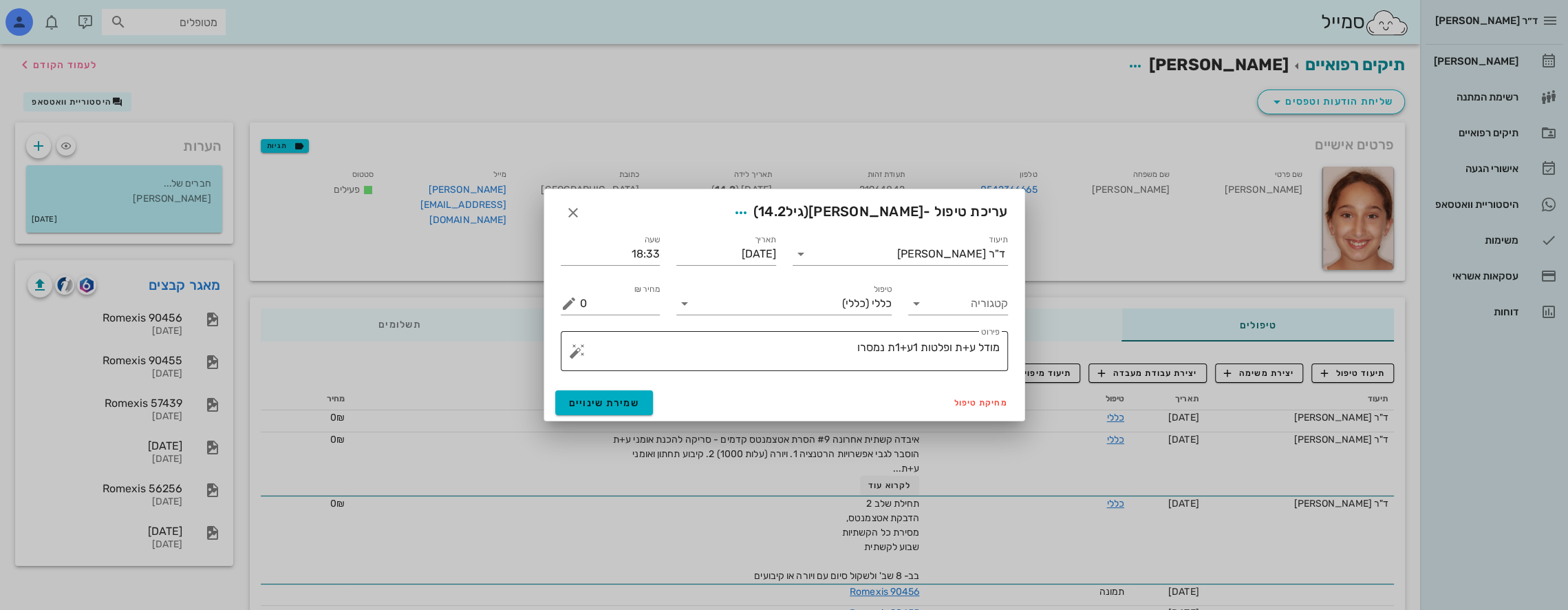
click at [826, 350] on textarea "מודל ע+ת ופלטות 1ע+1ת נמסרו" at bounding box center [789, 354] width 420 height 33
type textarea "מודל ע+ת ופלטות 1ע+1ת נמסרו ללא חיוב"
click at [616, 406] on span "שמירת שינויים" at bounding box center [604, 403] width 71 height 12
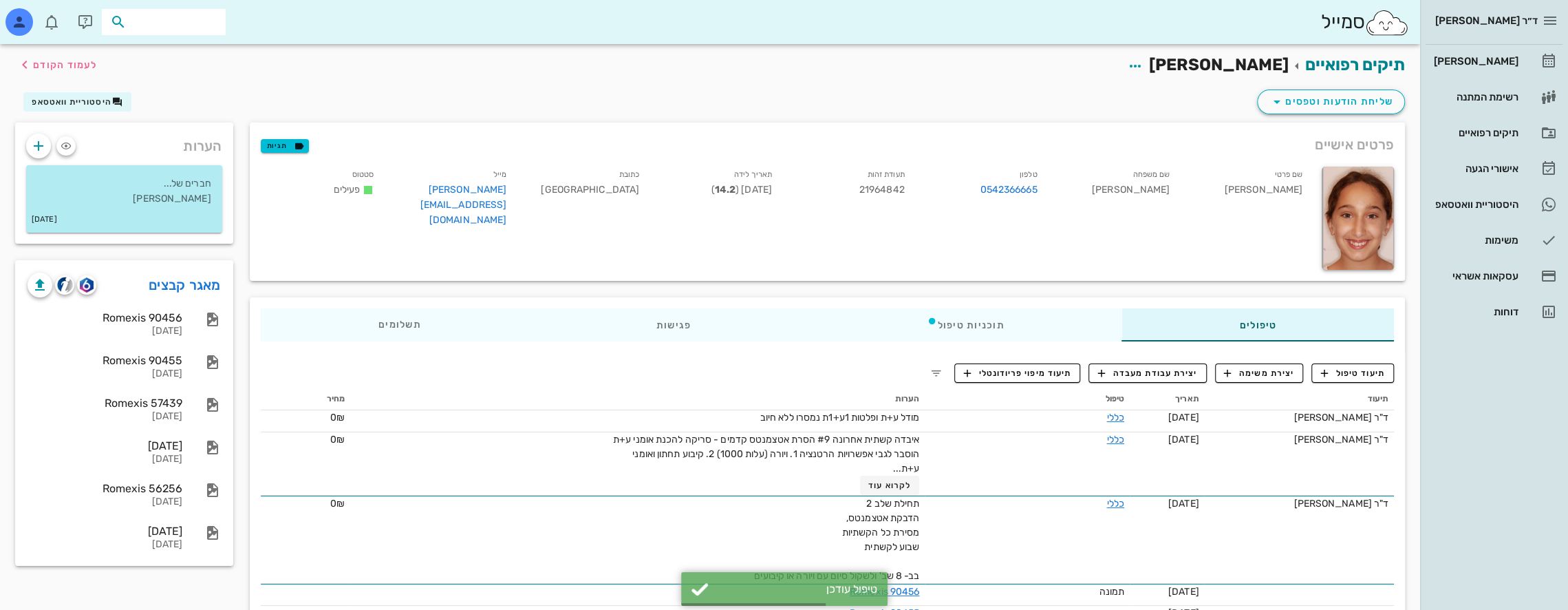
click at [194, 17] on input "text" at bounding box center [173, 22] width 88 height 18
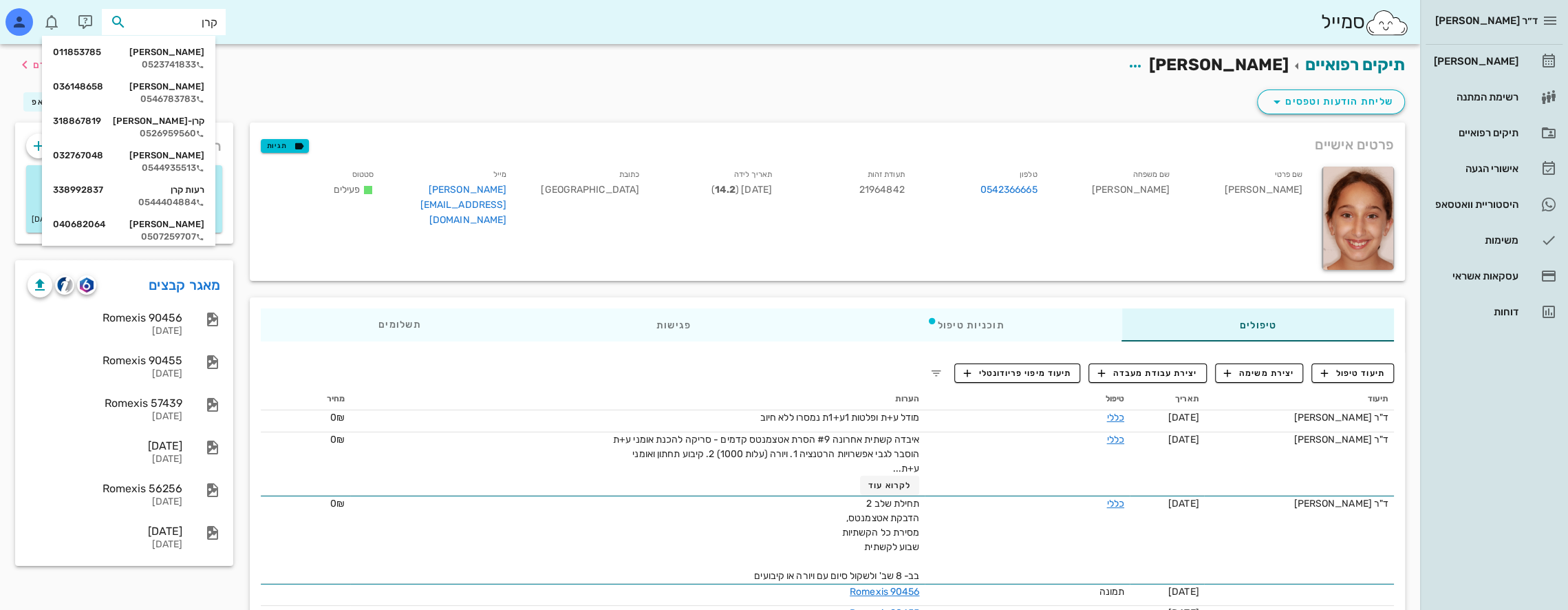
type input "קרן י"
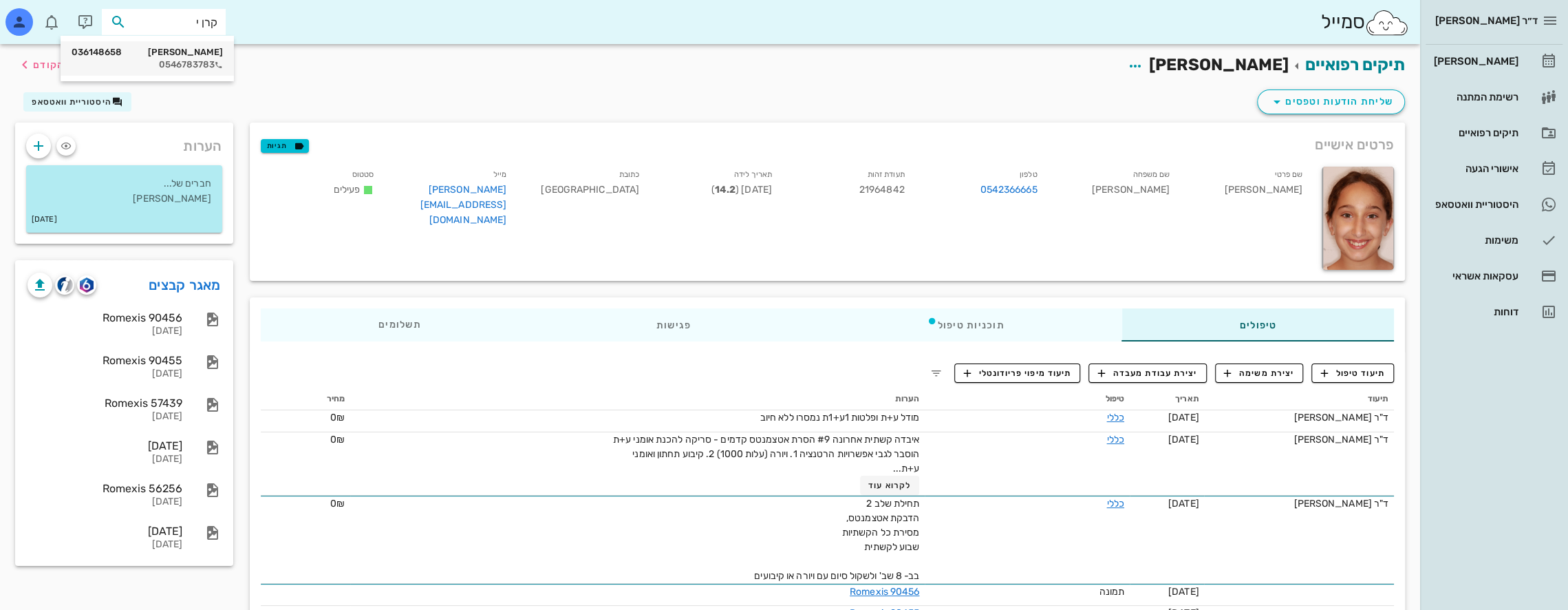
click at [172, 58] on div "[PERSON_NAME] 036148658 0546783783" at bounding box center [146, 58] width 151 height 34
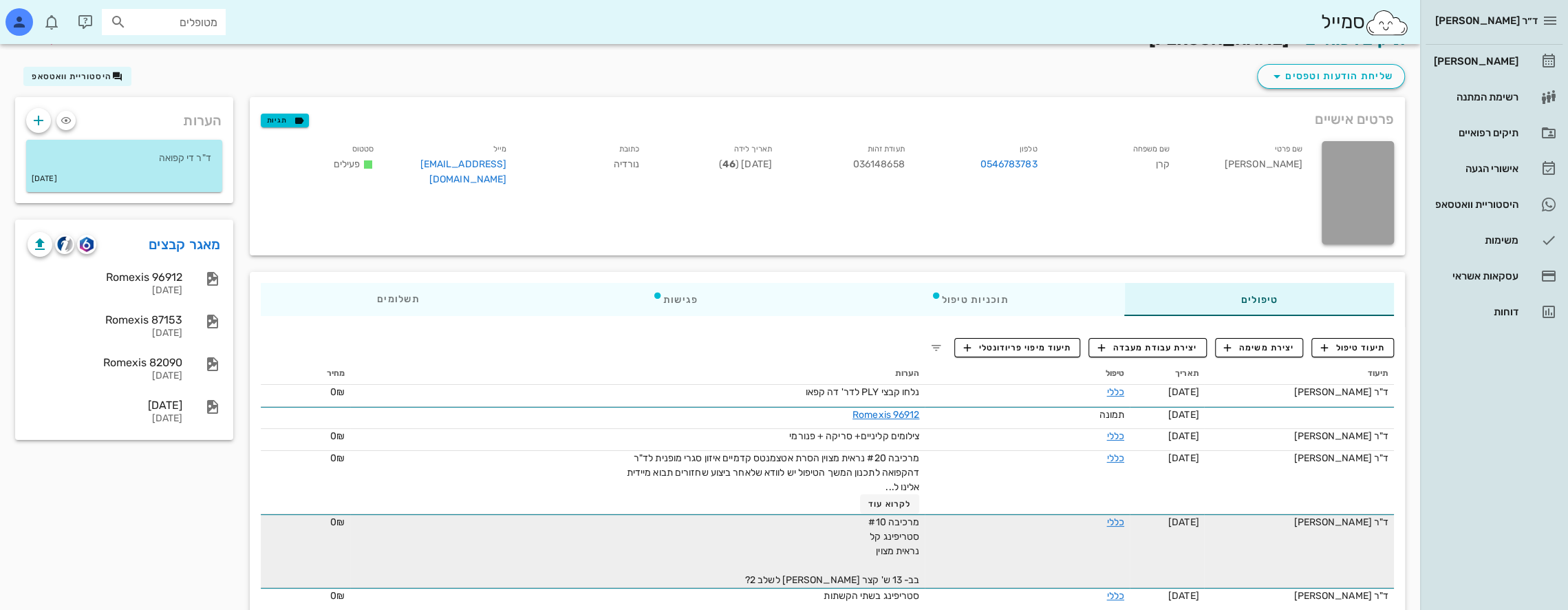
scroll to position [69, 0]
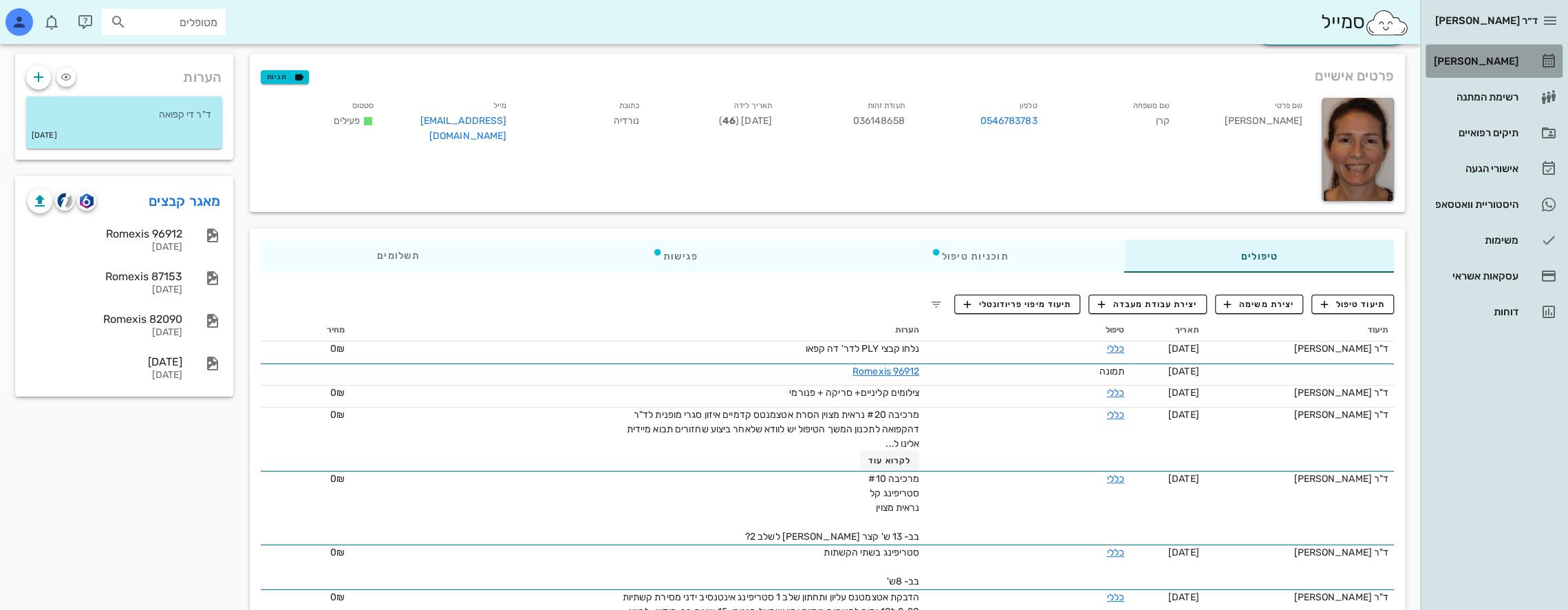
click at [1485, 59] on div "[PERSON_NAME]" at bounding box center [1474, 61] width 87 height 11
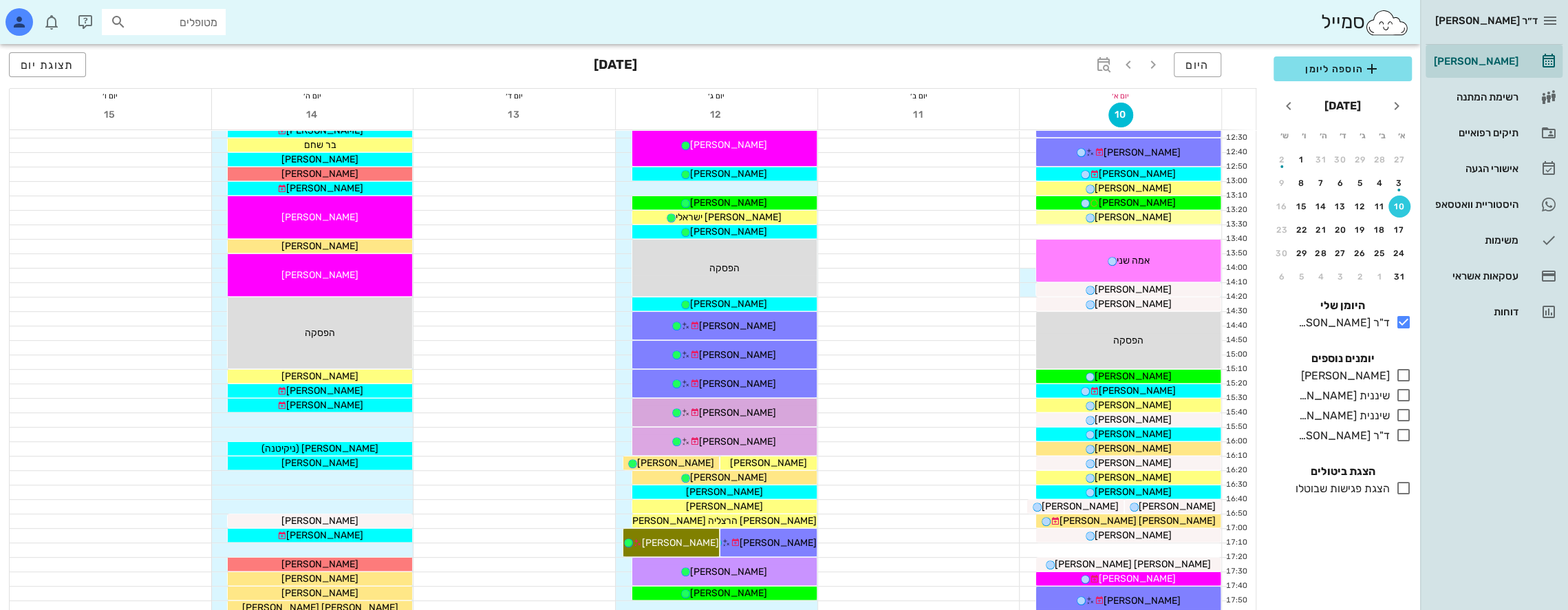
scroll to position [619, 0]
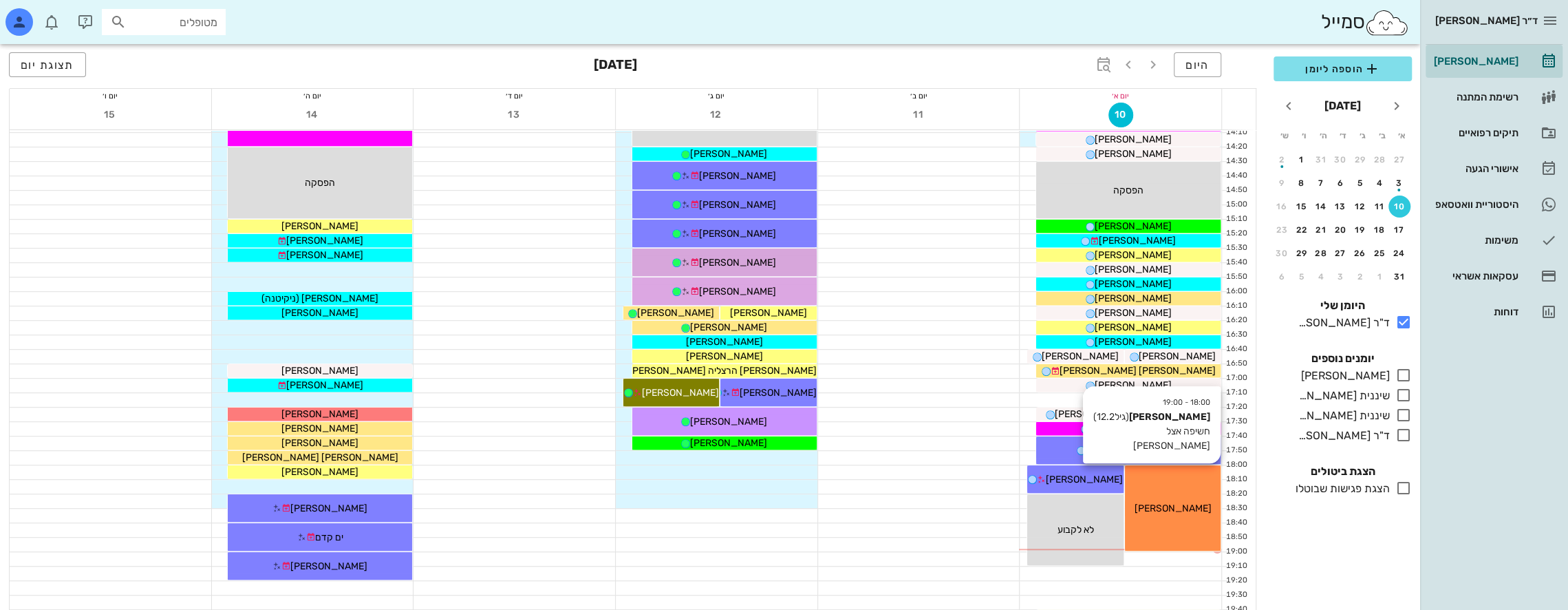
drag, startPoint x: 1192, startPoint y: 488, endPoint x: 1162, endPoint y: 507, distance: 35.5
click at [1162, 507] on span "[PERSON_NAME]" at bounding box center [1172, 508] width 77 height 12
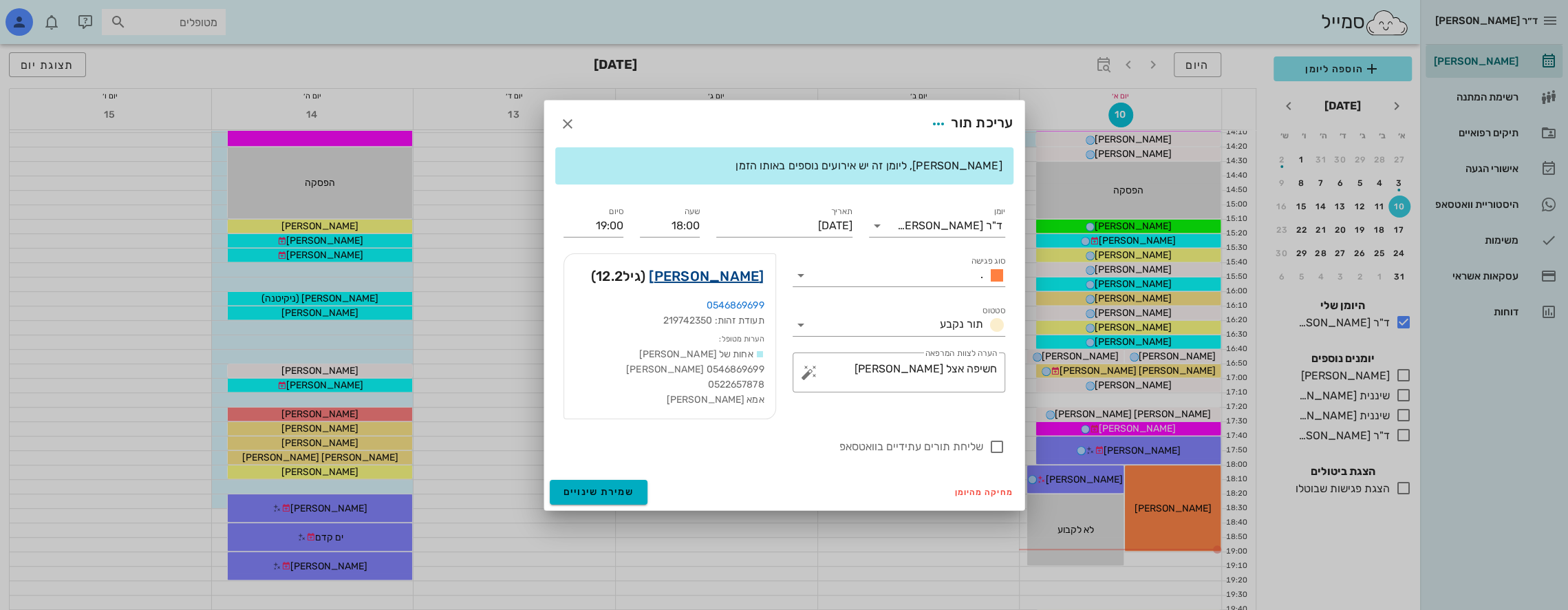
click at [744, 278] on link "[PERSON_NAME]" at bounding box center [705, 276] width 115 height 22
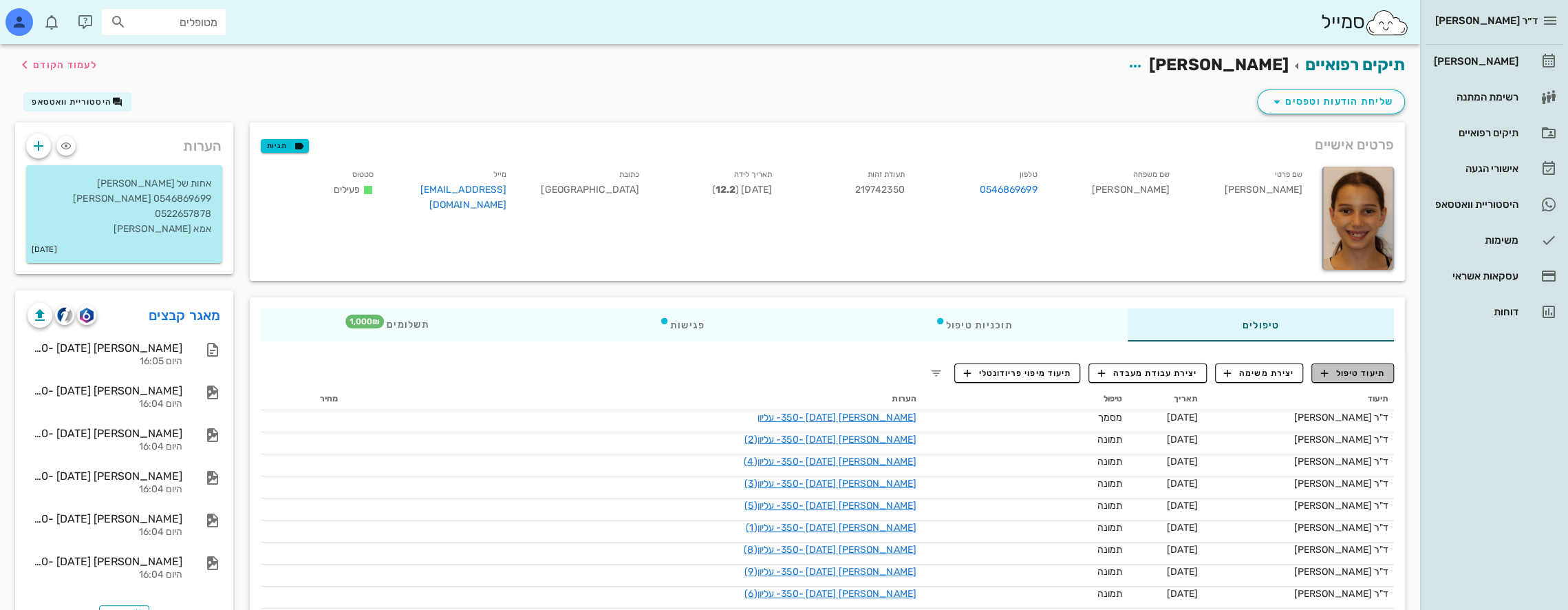
click at [1362, 369] on span "תיעוד טיפול" at bounding box center [1352, 373] width 64 height 13
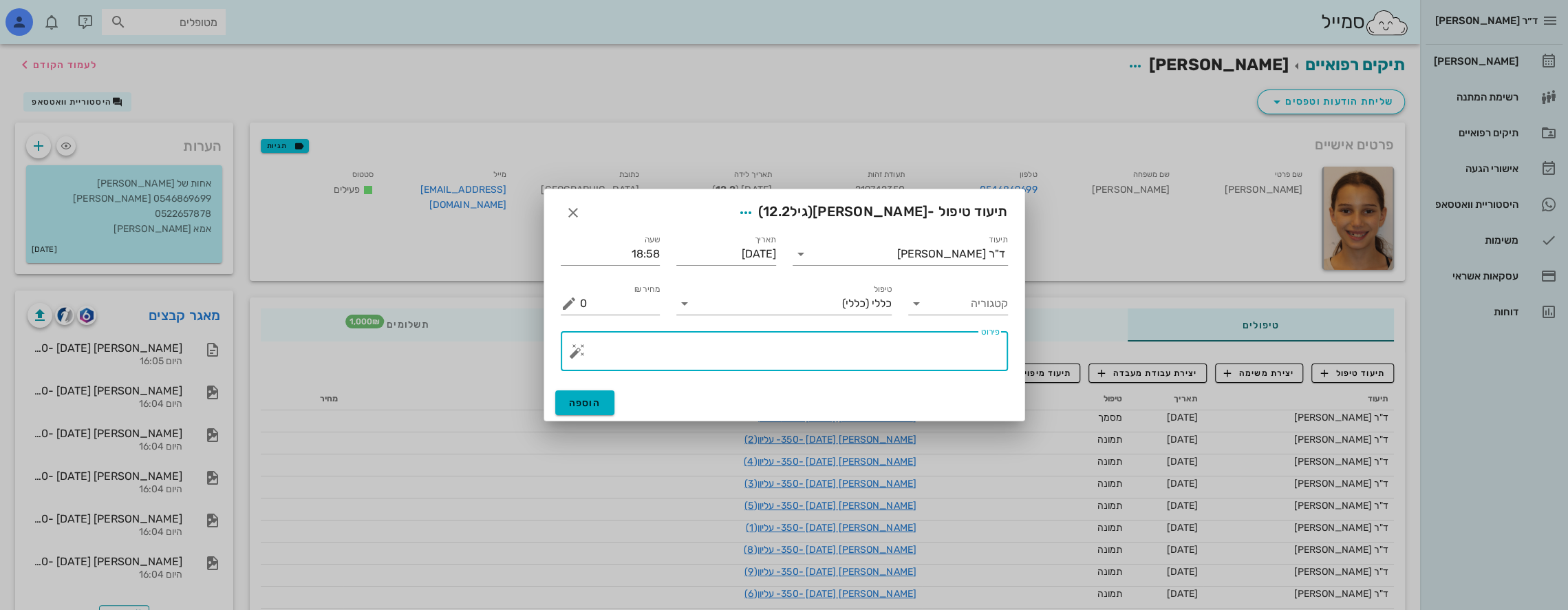
click at [860, 360] on textarea "פירוט" at bounding box center [789, 354] width 420 height 33
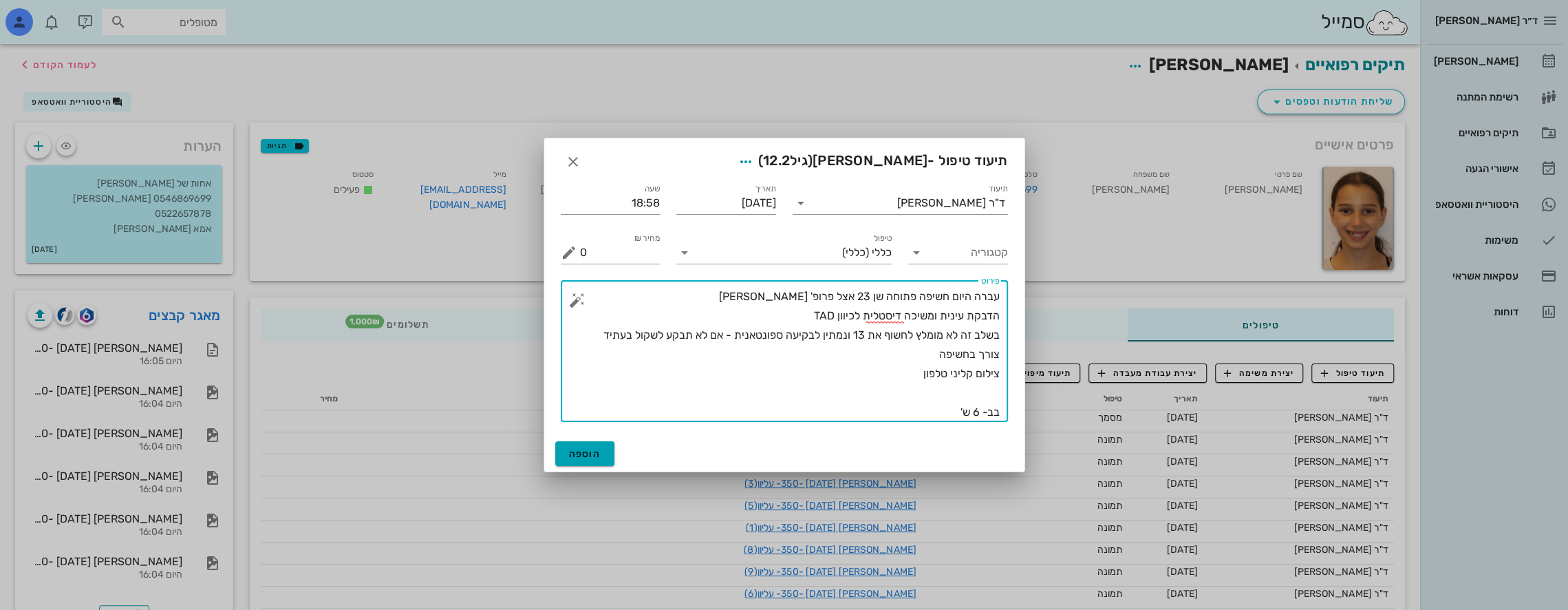
type textarea "עברה היום חשיפה פתוחה שן 23 אצל פרופ' [PERSON_NAME] הדבקת עינית ומשיכה דיסטלית …"
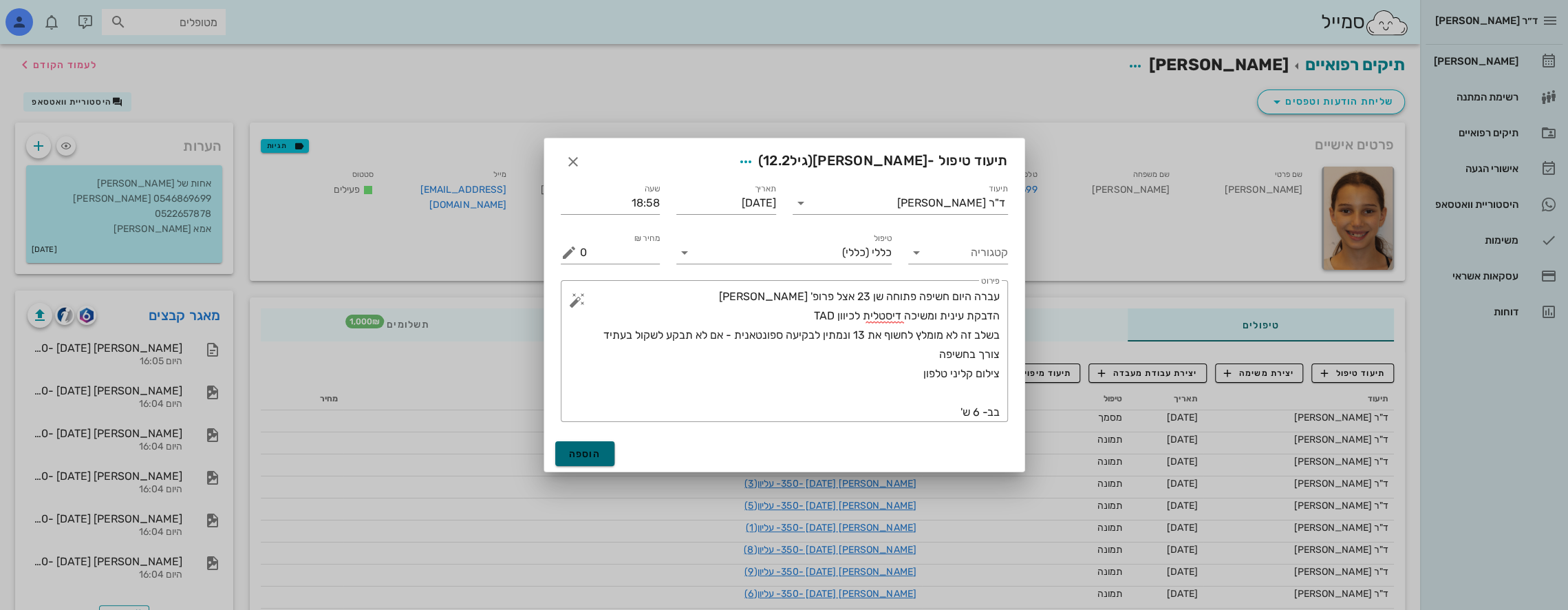
click at [599, 448] on span "הוספה" at bounding box center [584, 453] width 32 height 12
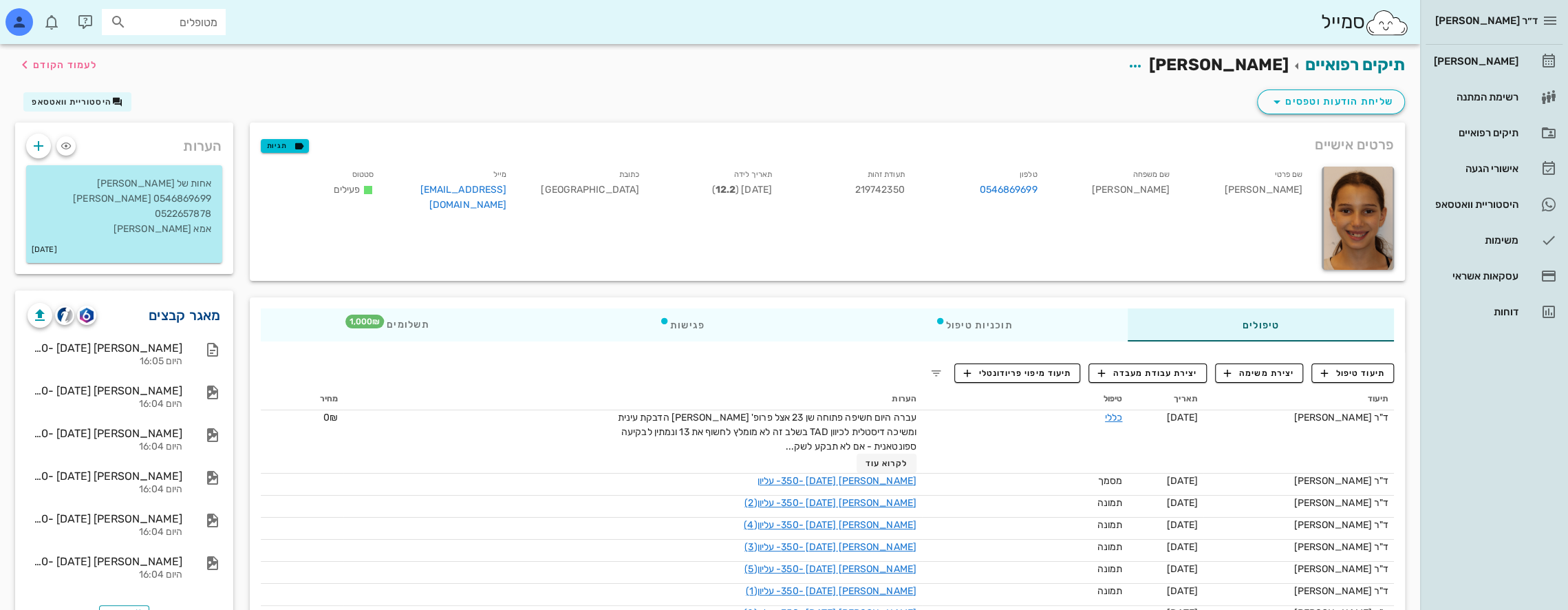
click at [178, 318] on link "מאגר קבצים" at bounding box center [184, 316] width 72 height 22
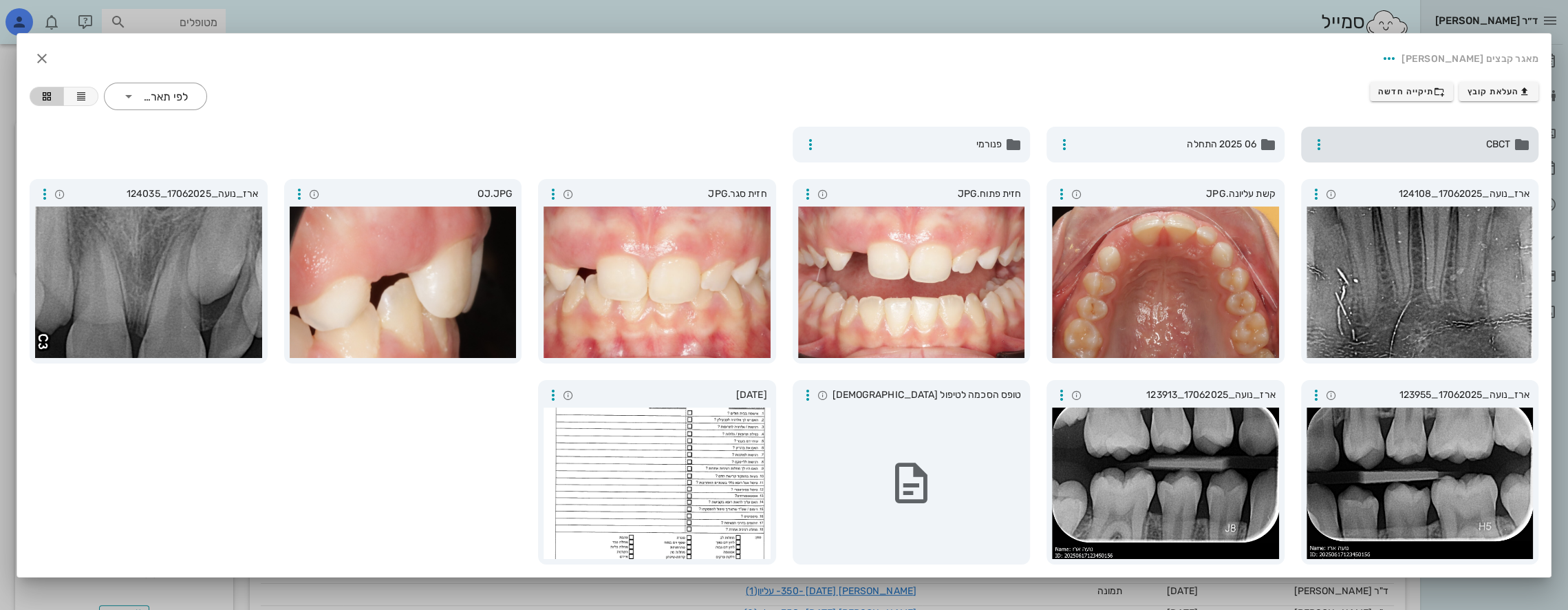
click at [1347, 146] on span "CBCT" at bounding box center [1421, 144] width 179 height 15
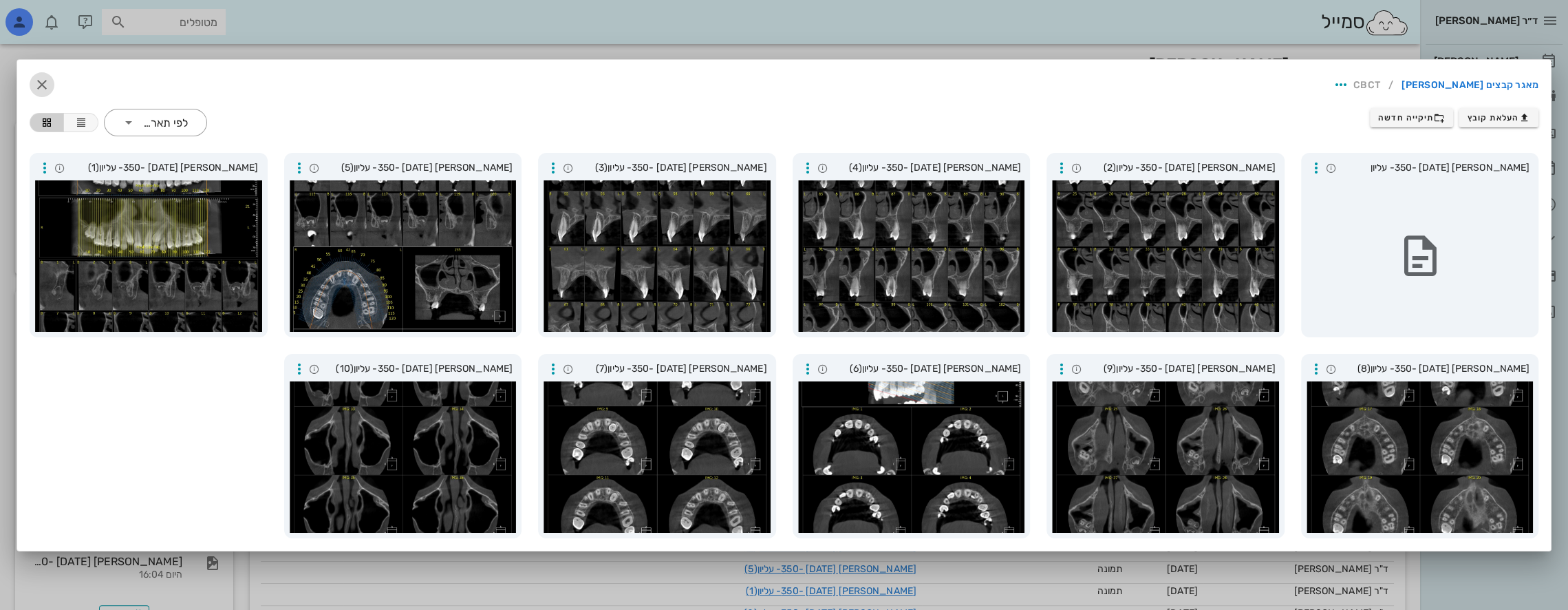
click at [42, 83] on icon "button" at bounding box center [42, 85] width 17 height 17
